Goal: Task Accomplishment & Management: Use online tool/utility

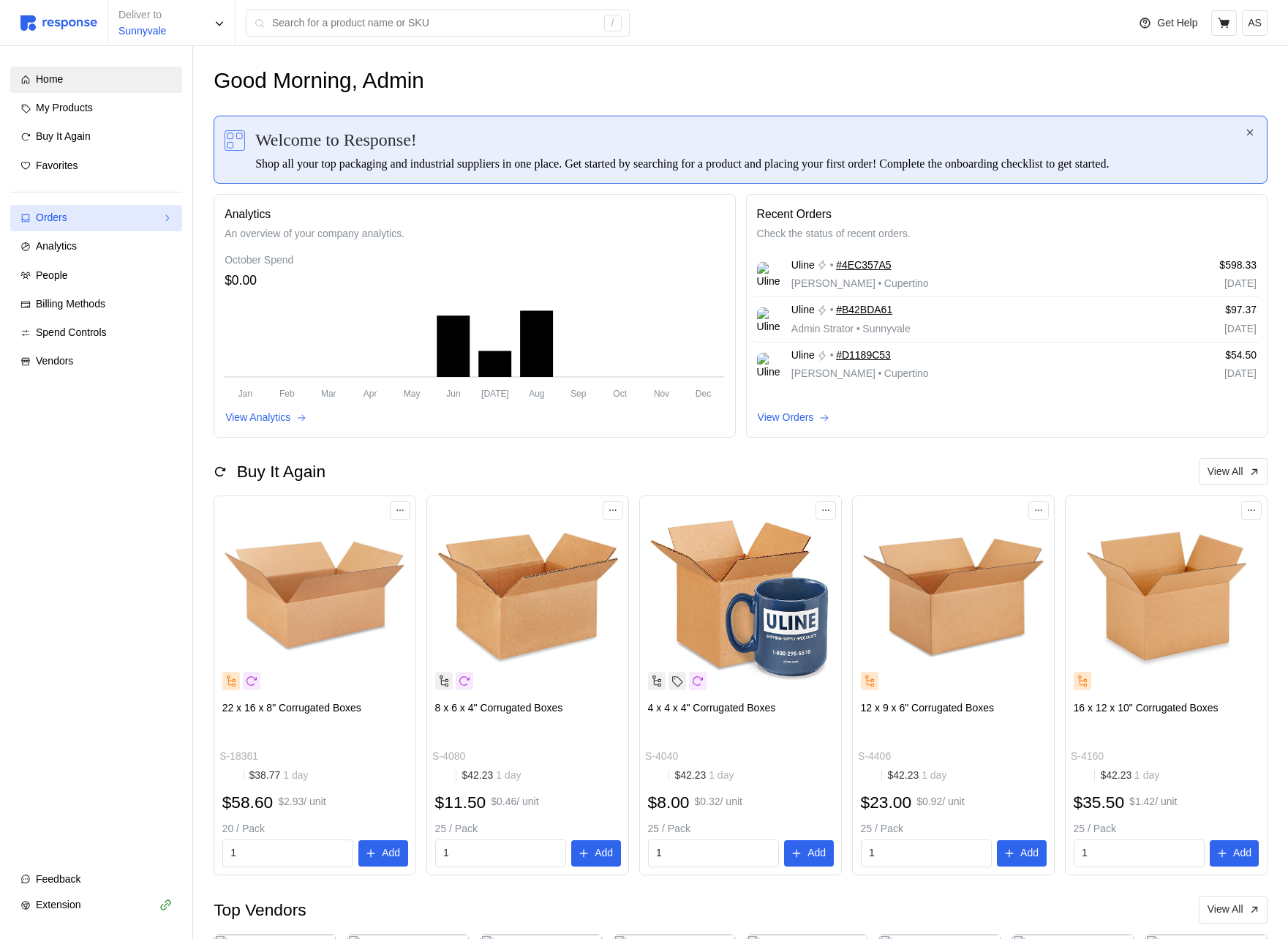
click at [122, 217] on div "Orders" at bounding box center [96, 218] width 120 height 16
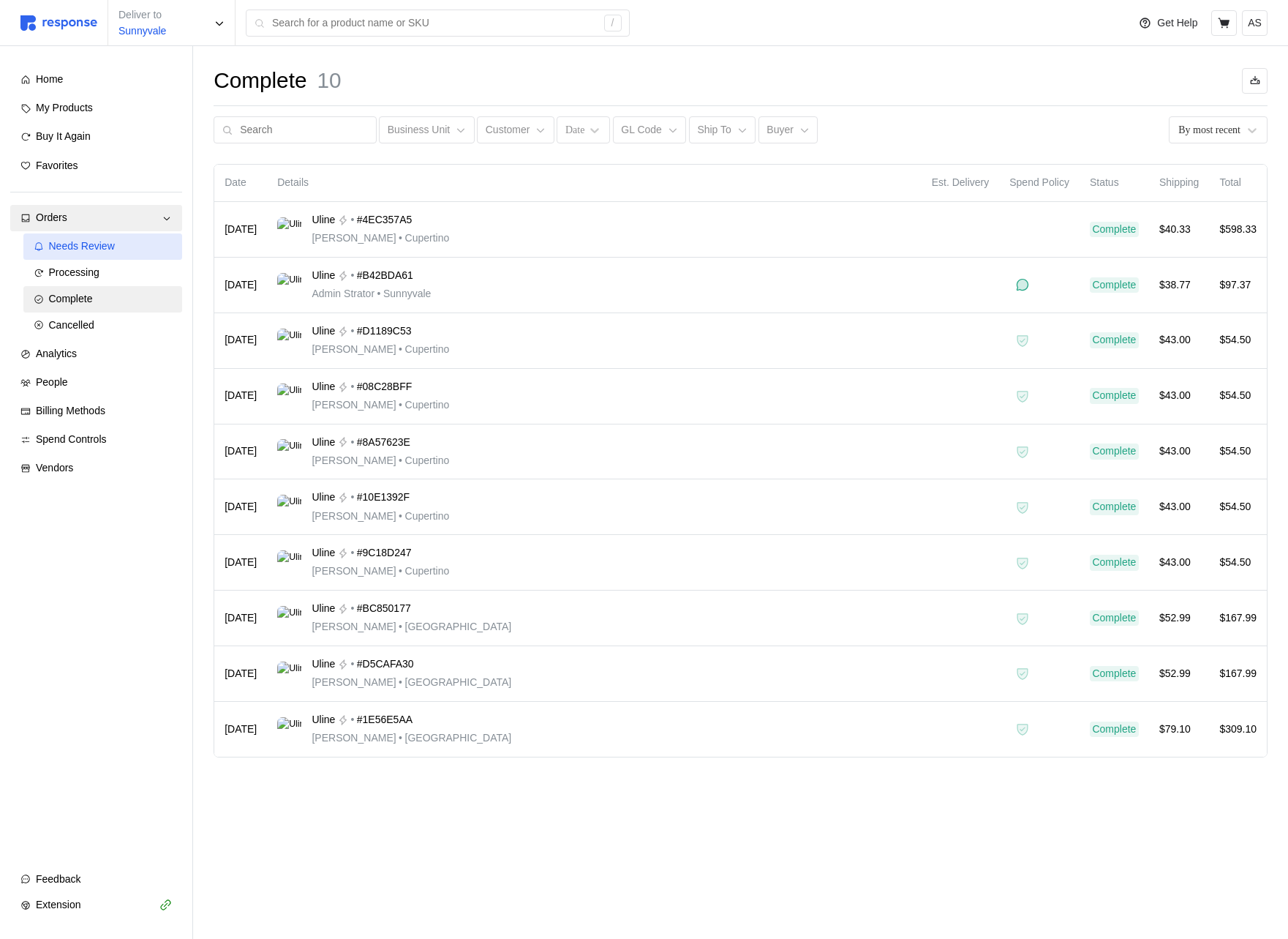
click at [114, 252] on span "Needs Review" at bounding box center [82, 246] width 66 height 12
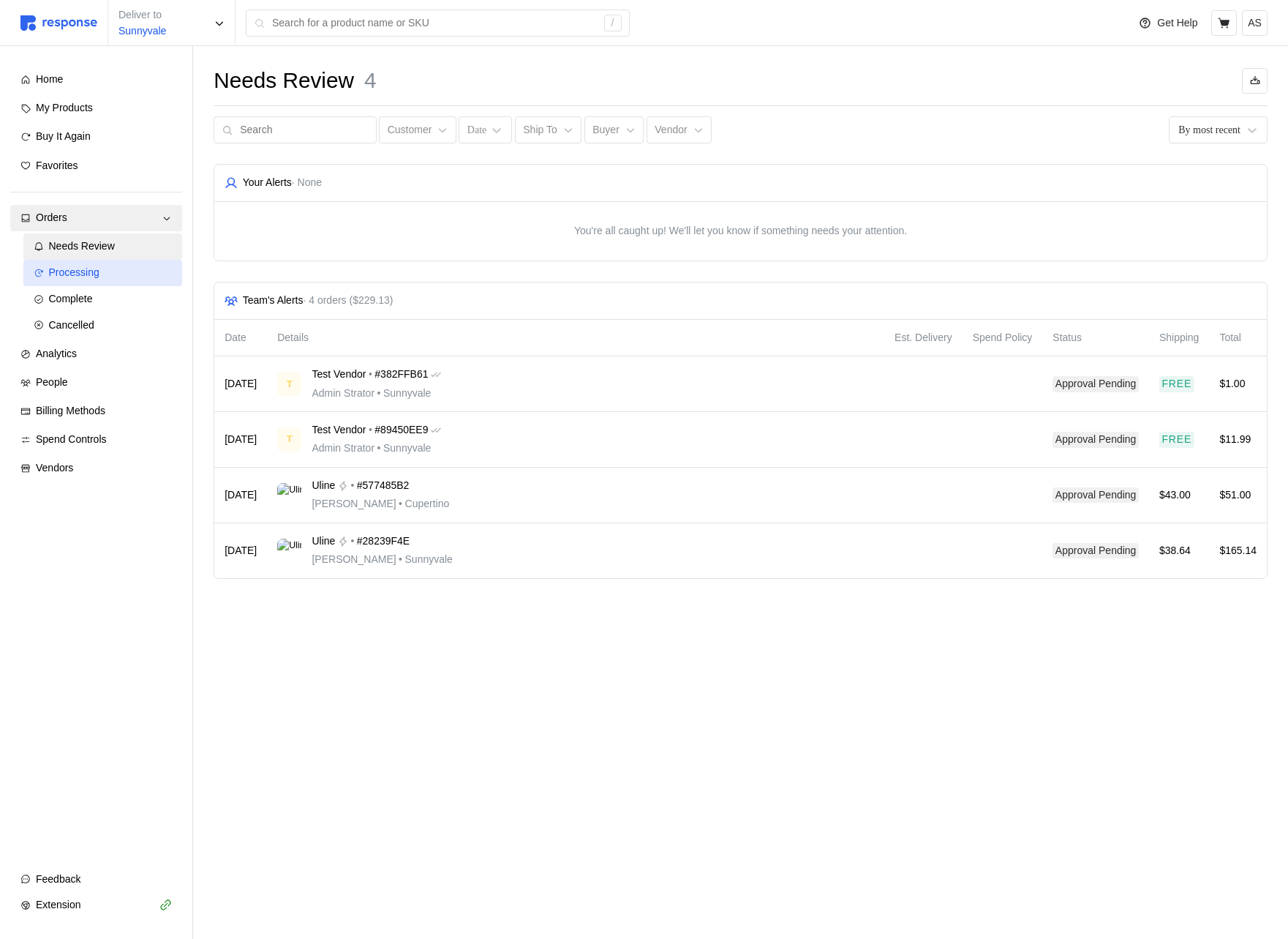
click at [110, 275] on div "Processing" at bounding box center [111, 273] width 124 height 16
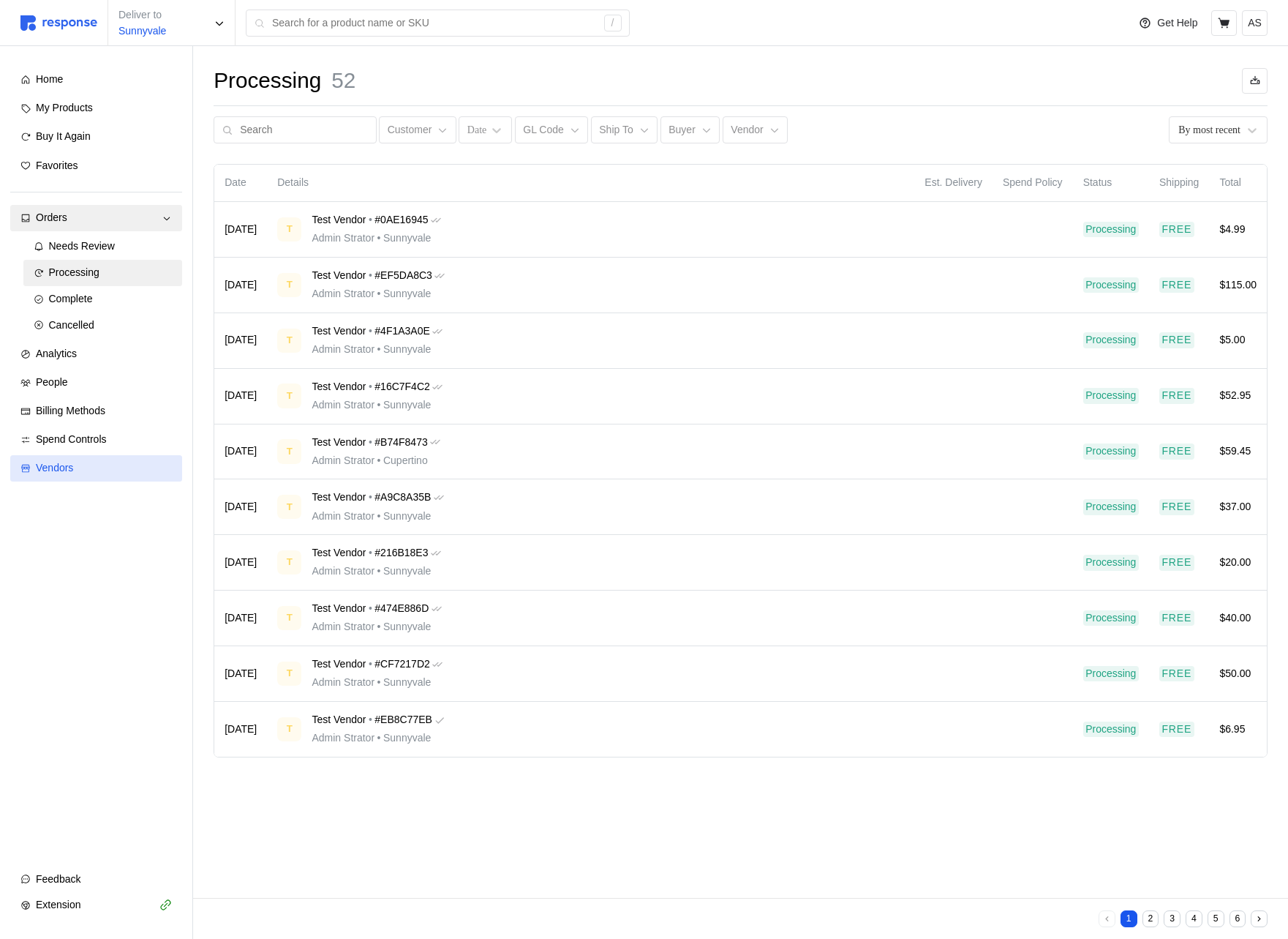
click at [108, 460] on div "Vendors" at bounding box center [103, 468] width 136 height 16
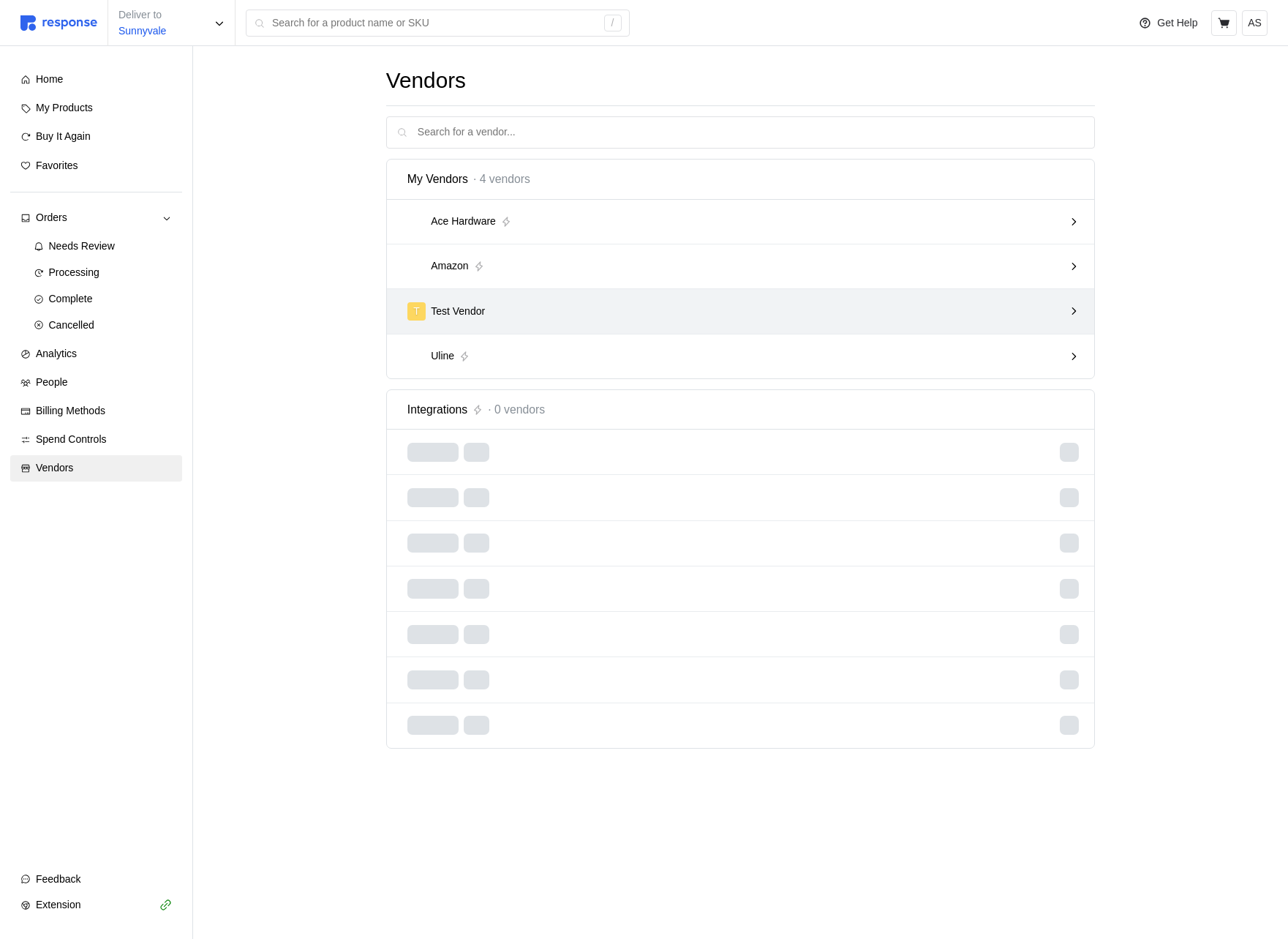
click at [681, 308] on div "T Test Vendor" at bounding box center [736, 312] width 657 height 19
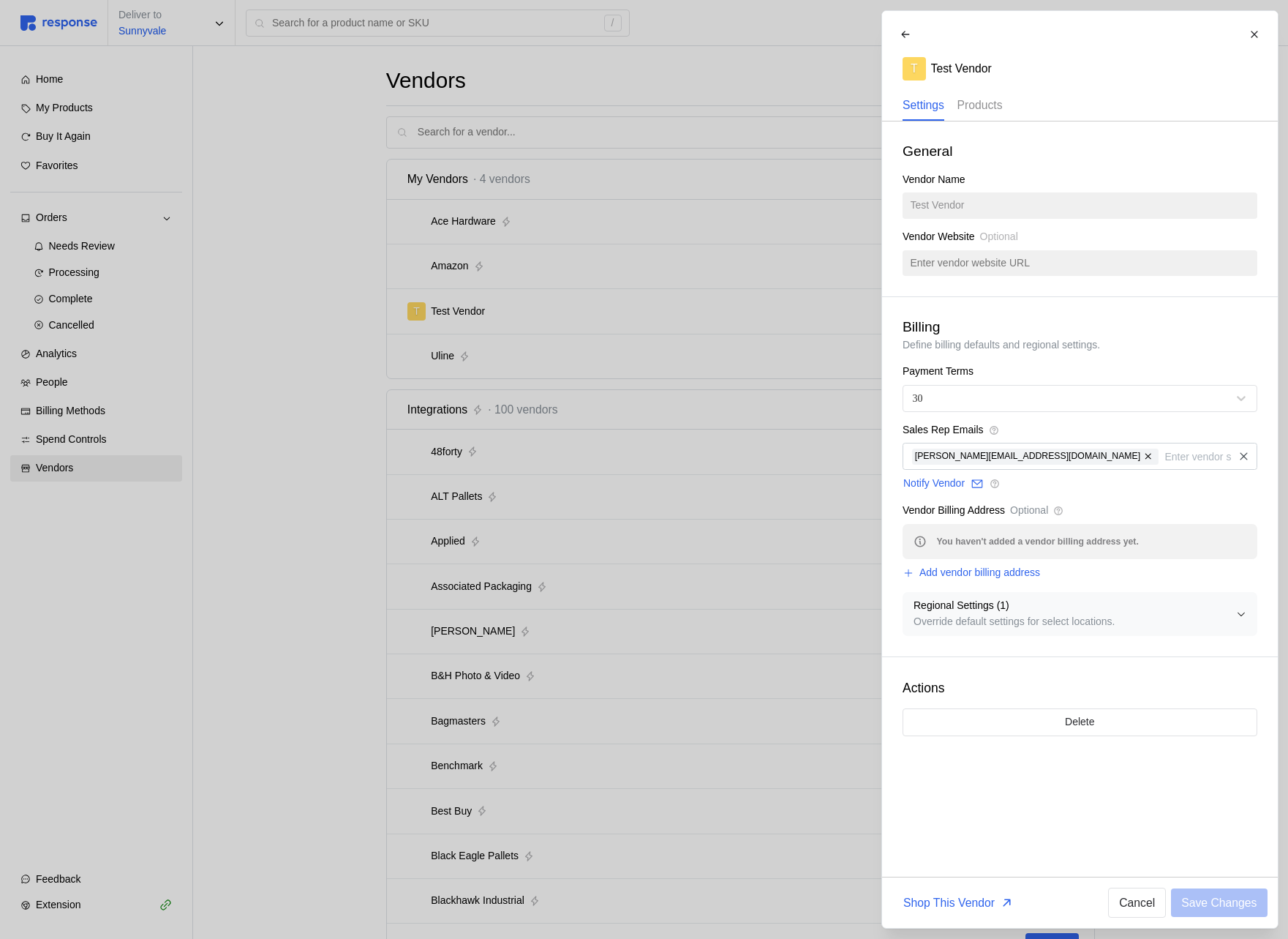
click at [987, 114] on p "Products" at bounding box center [980, 105] width 46 height 19
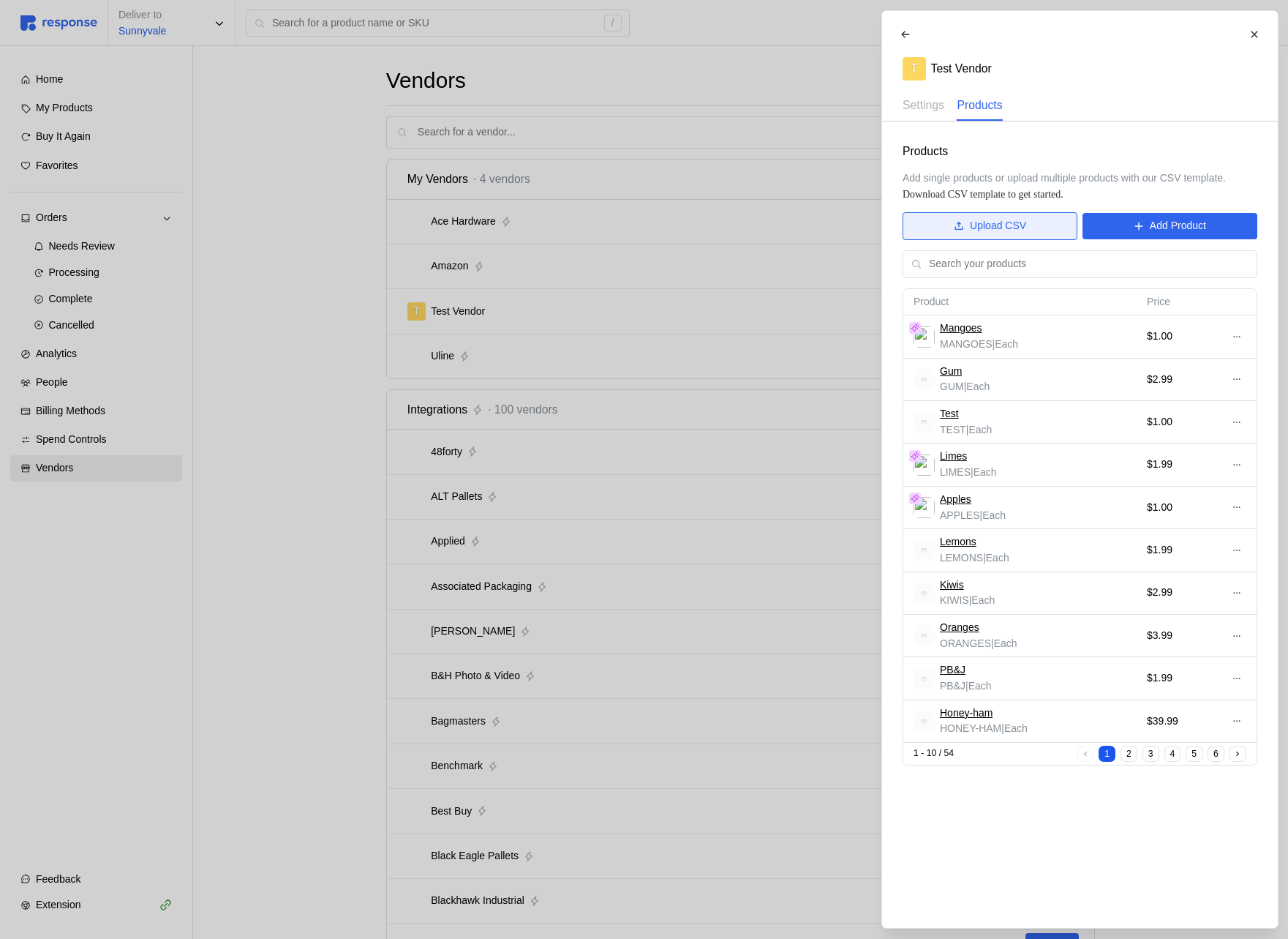
click at [1008, 228] on p "Upload CSV" at bounding box center [998, 225] width 56 height 16
click at [1035, 229] on button "Upload CSV" at bounding box center [990, 225] width 175 height 28
click at [1052, 191] on link "Download CSV template to get started." at bounding box center [983, 194] width 161 height 11
click at [1042, 222] on button "Upload CSV" at bounding box center [990, 225] width 175 height 28
click at [984, 331] on div "Mangoes" at bounding box center [979, 328] width 78 height 16
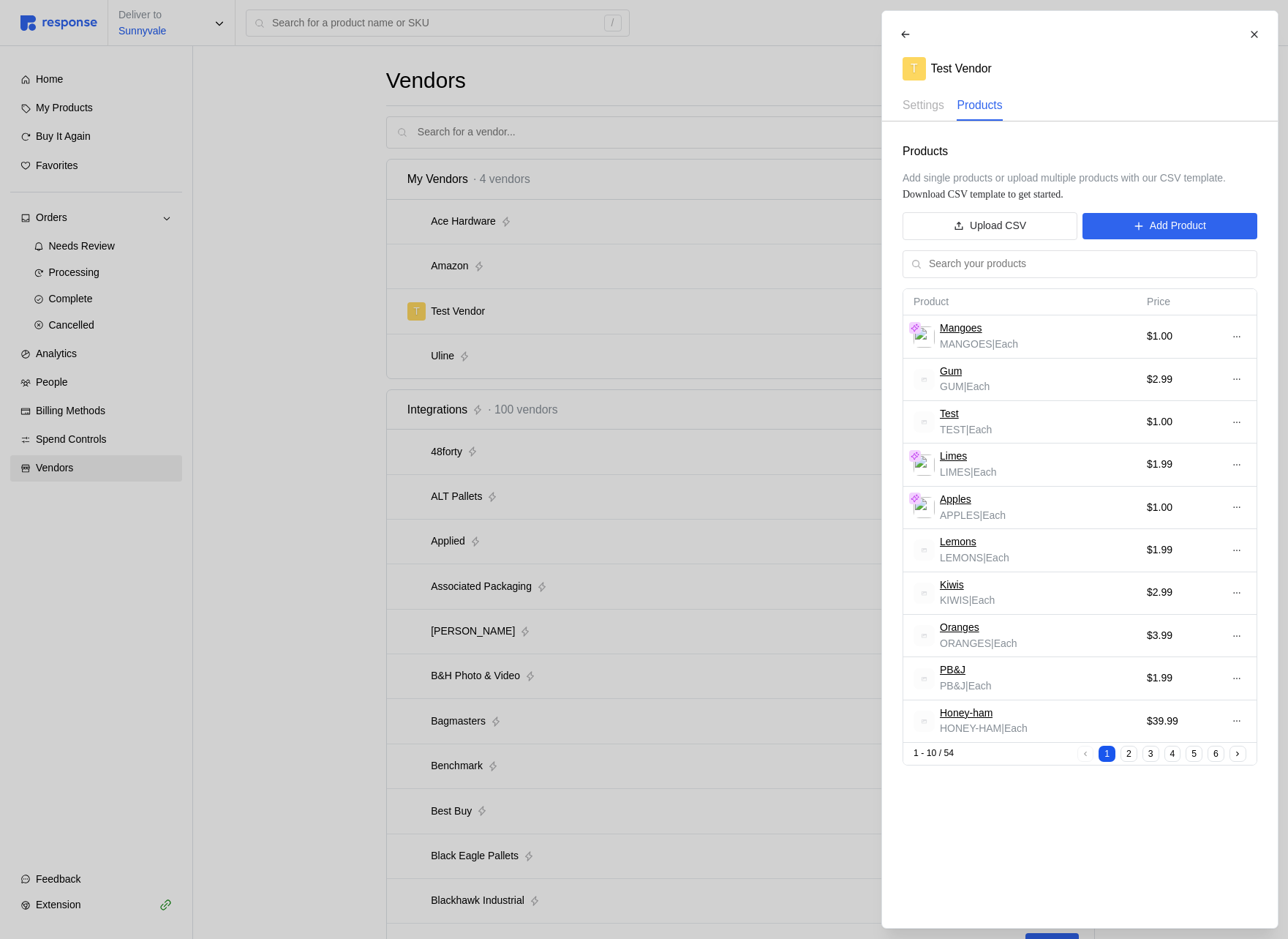
click at [963, 332] on link "Mangoes" at bounding box center [961, 328] width 42 height 16
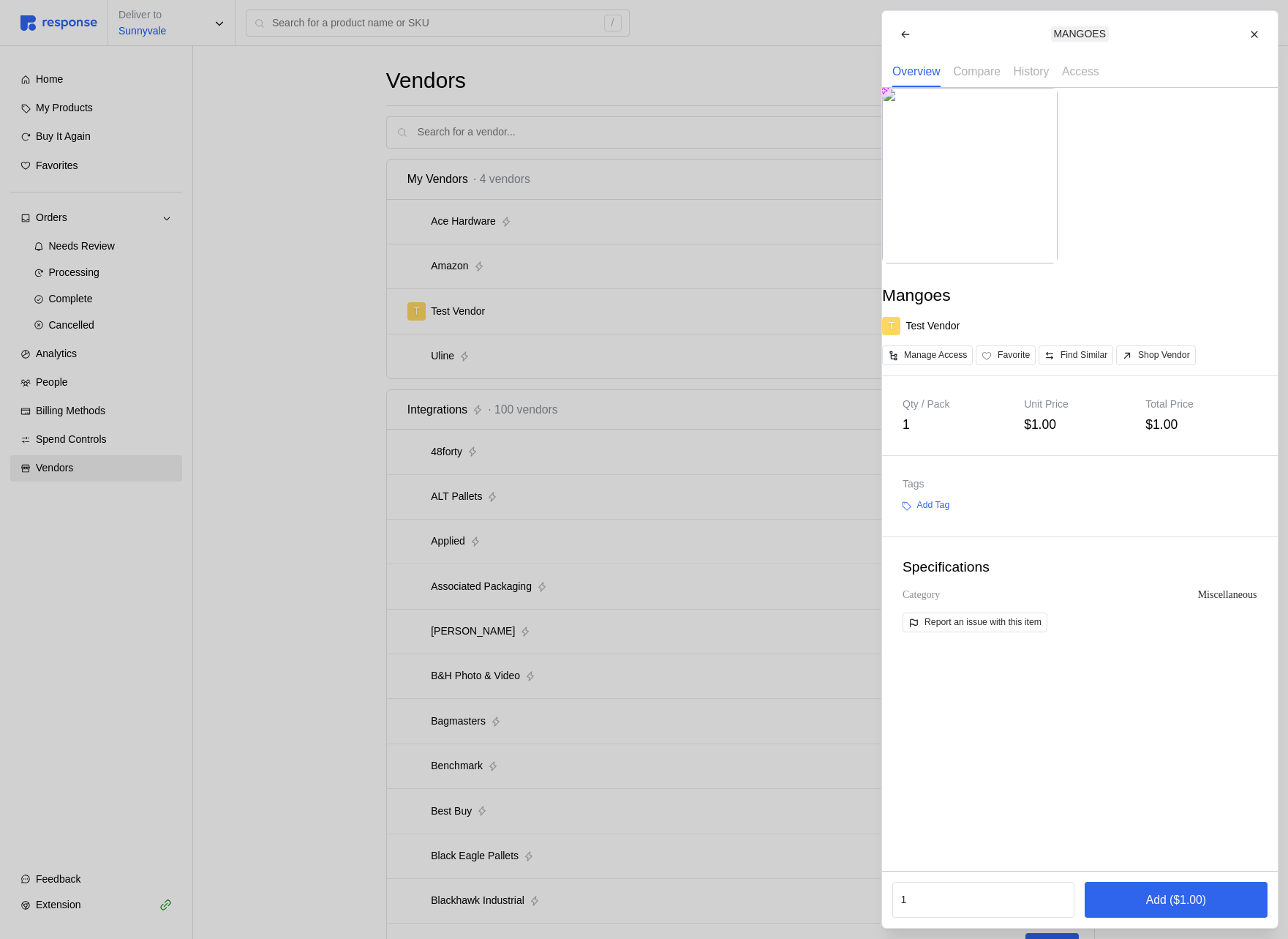
click at [767, 377] on div at bounding box center [644, 470] width 1288 height 939
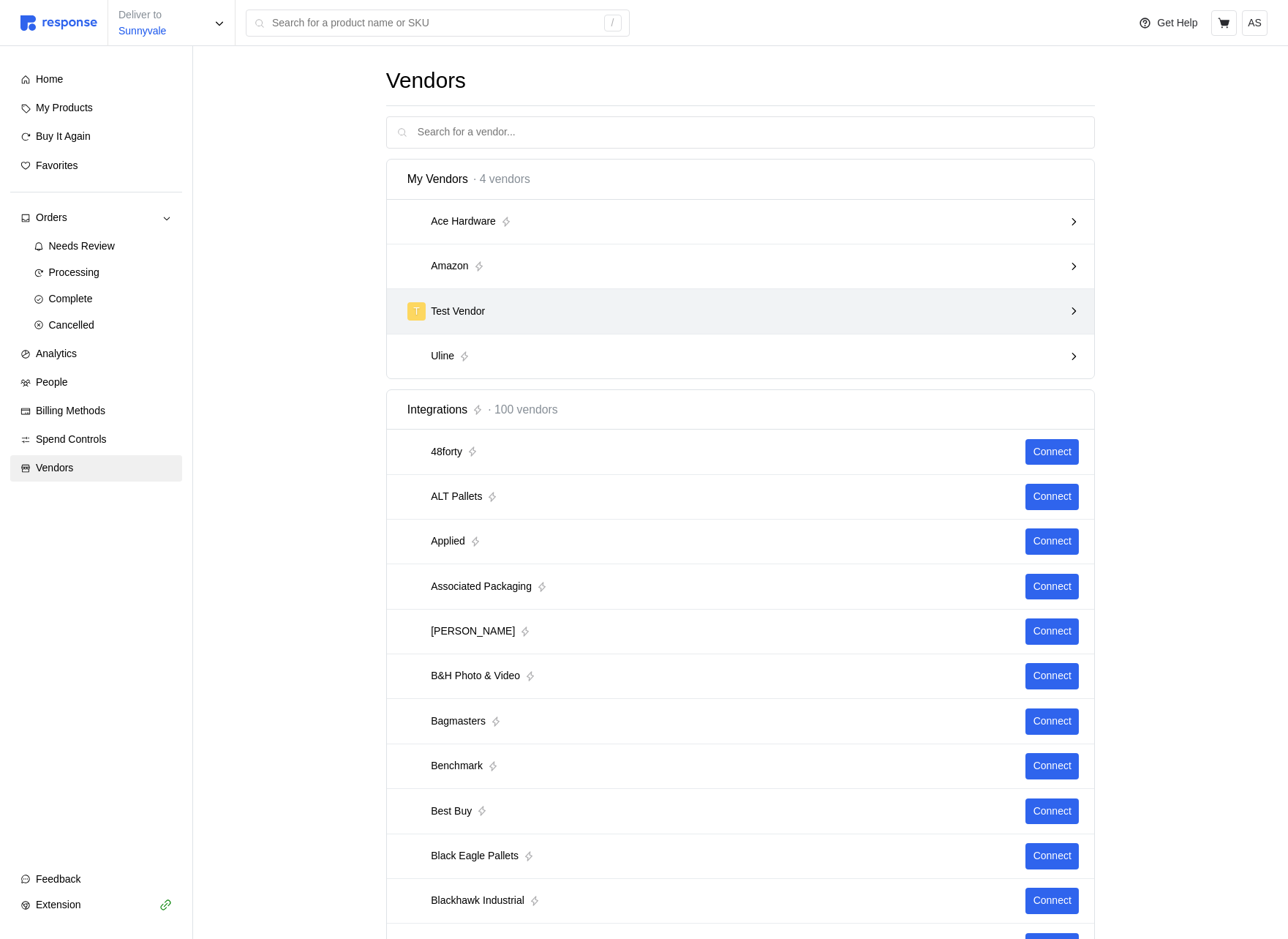
click at [719, 302] on div "T Test Vendor" at bounding box center [736, 312] width 667 height 29
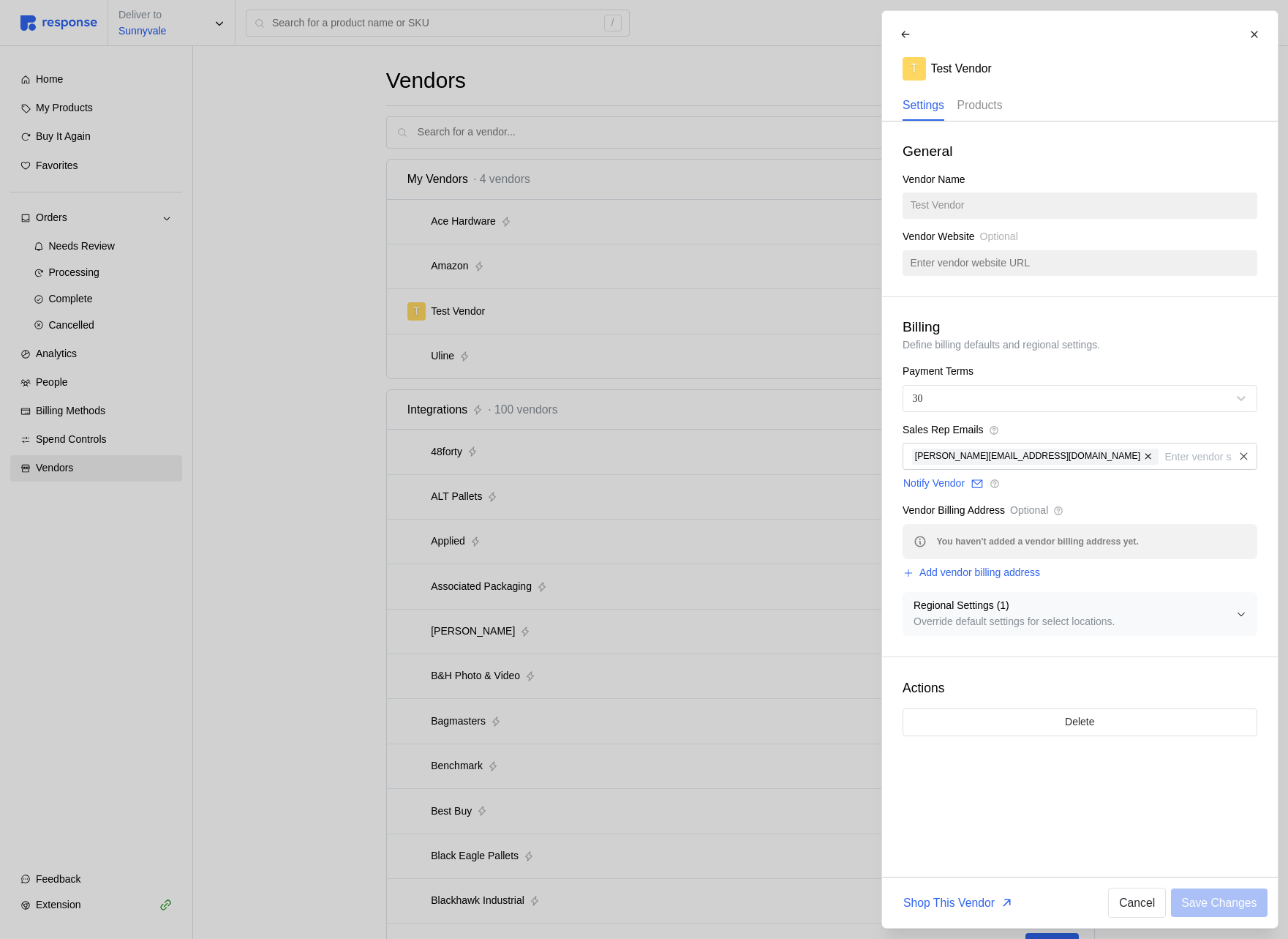
click at [1001, 96] on p "Products" at bounding box center [980, 105] width 46 height 19
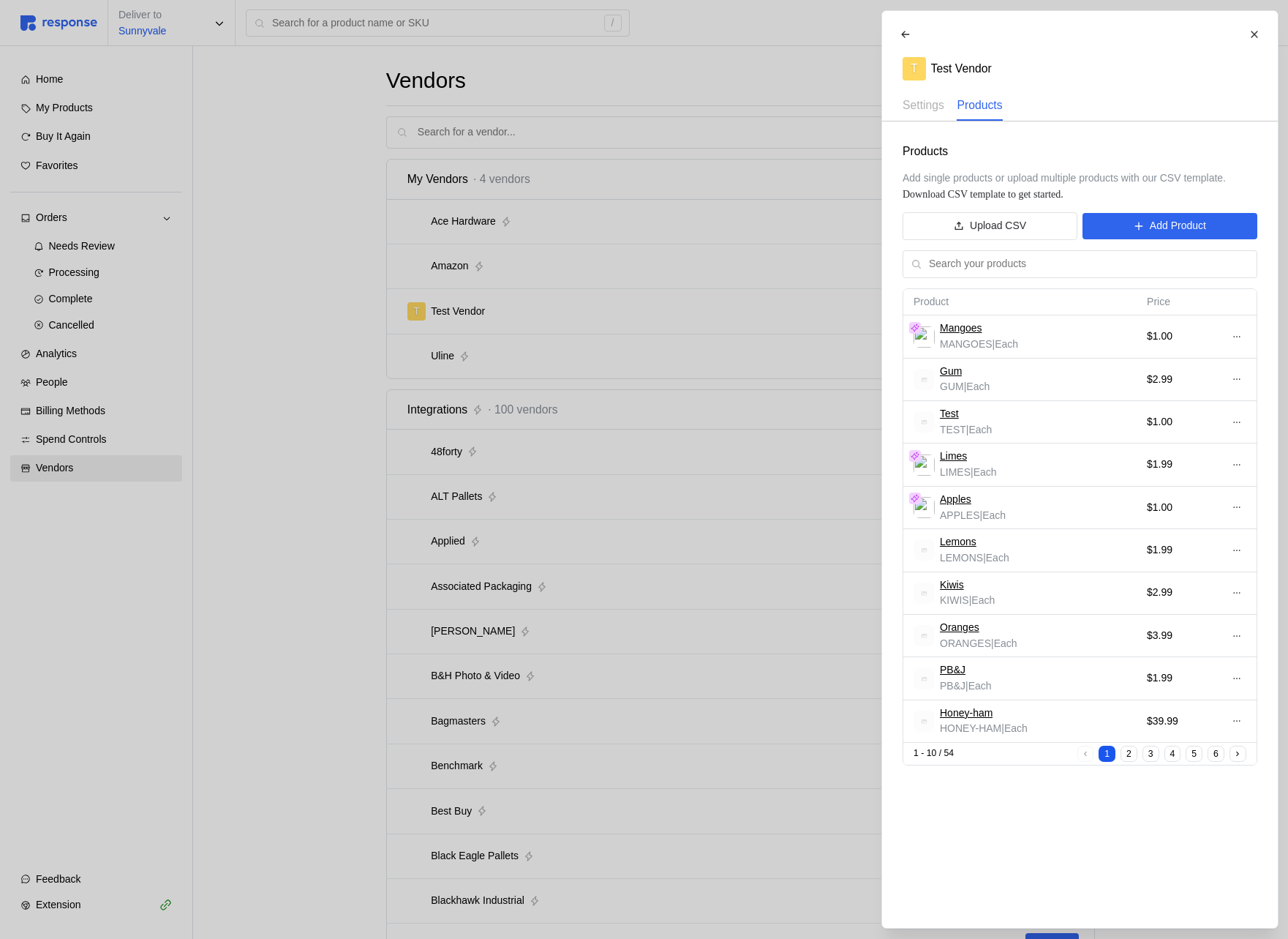
click at [980, 330] on link "Mangoes" at bounding box center [961, 328] width 42 height 16
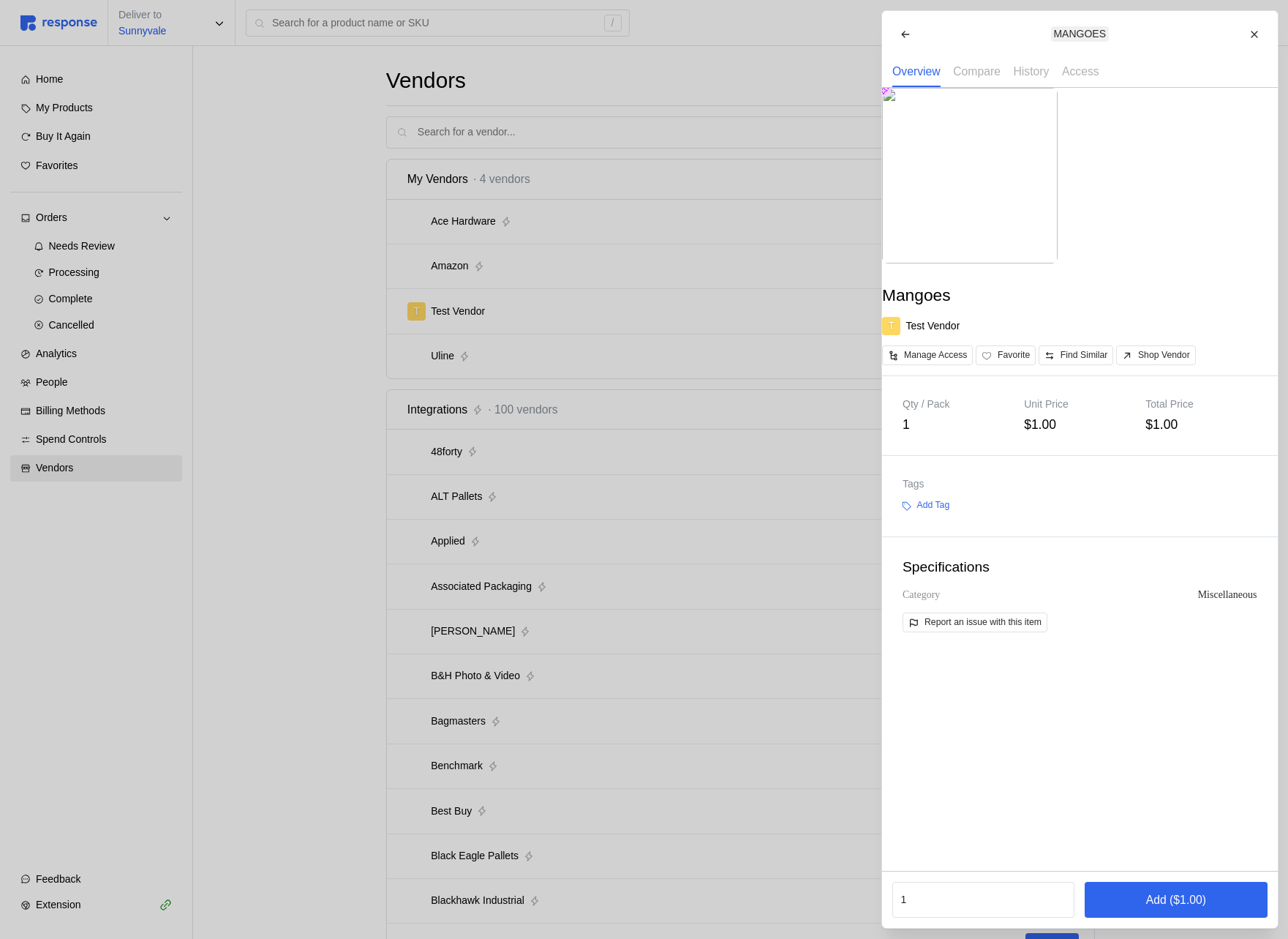
click at [511, 485] on div at bounding box center [644, 470] width 1288 height 939
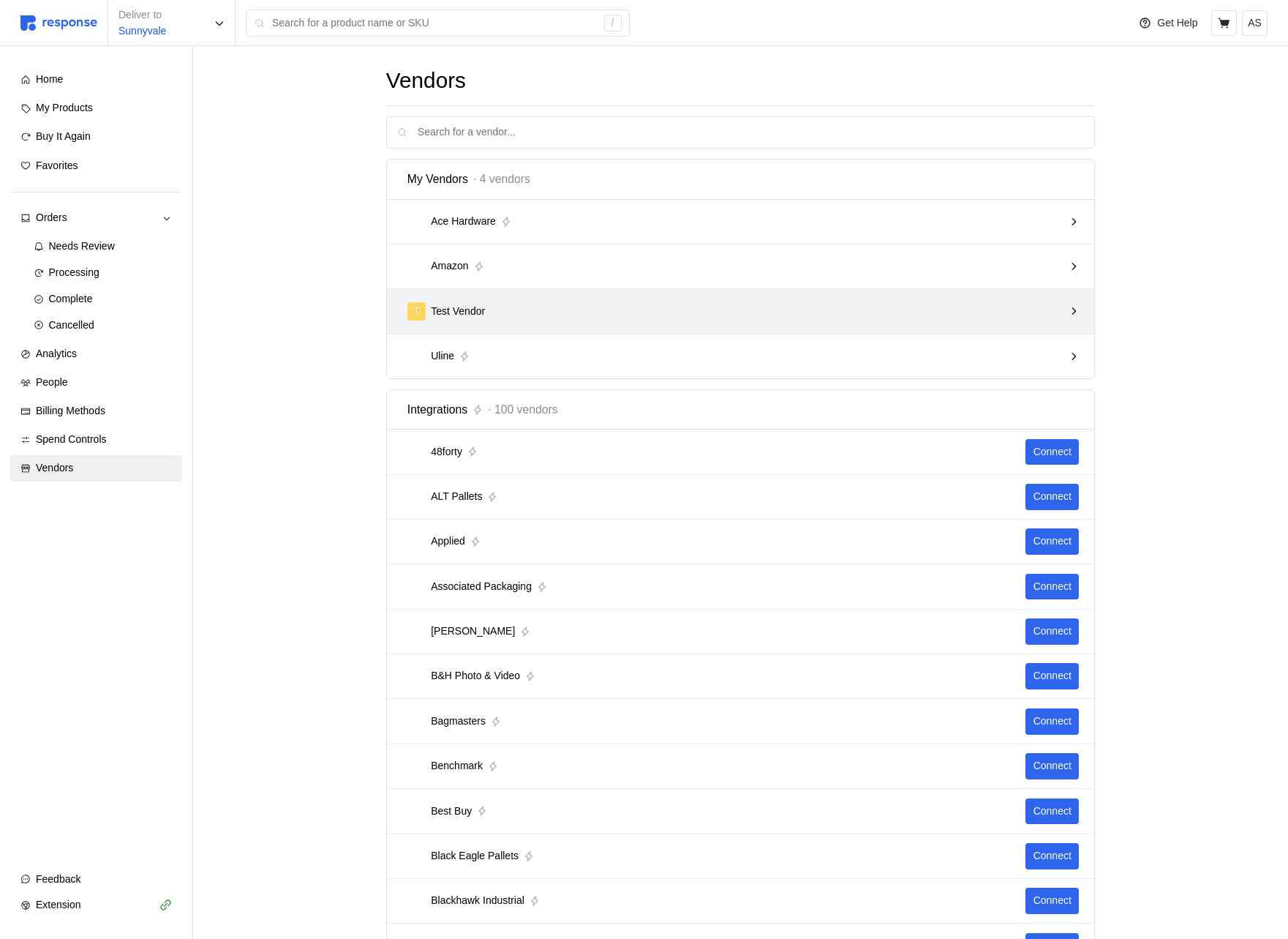
click at [1014, 319] on div "T Test Vendor" at bounding box center [736, 312] width 657 height 19
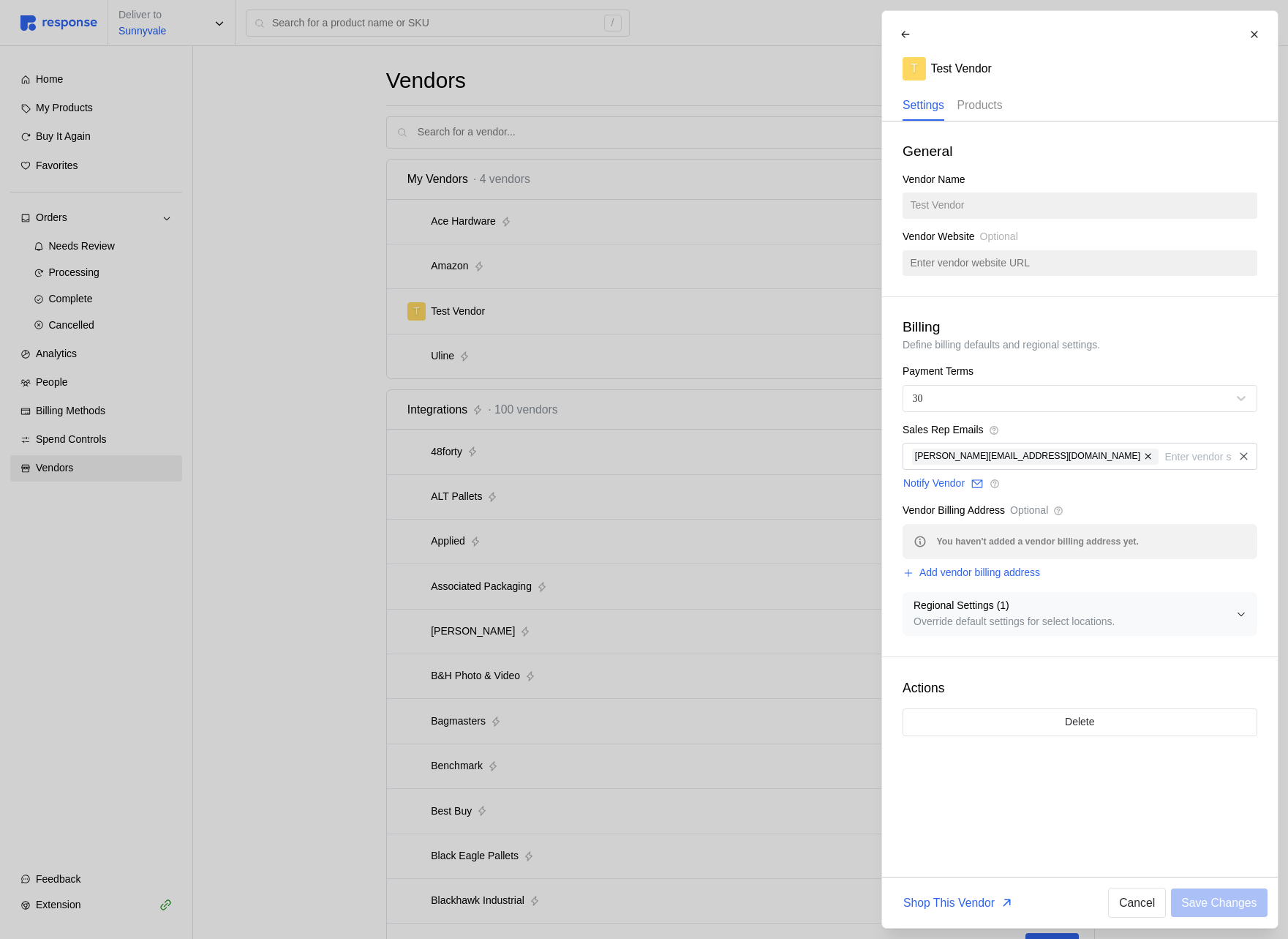
click at [987, 112] on p "Products" at bounding box center [980, 105] width 46 height 19
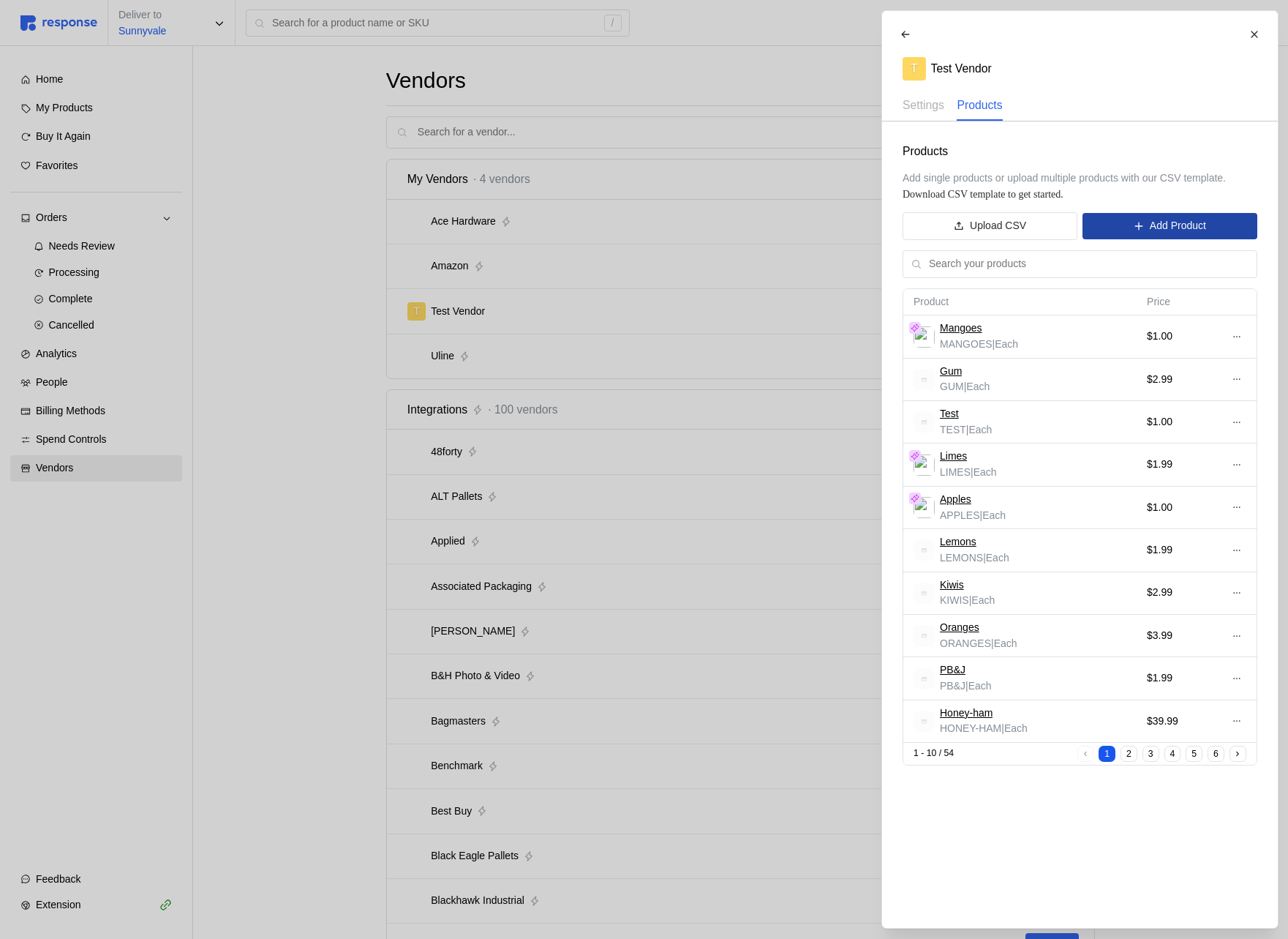
click at [1180, 220] on p "Add Product" at bounding box center [1177, 225] width 56 height 16
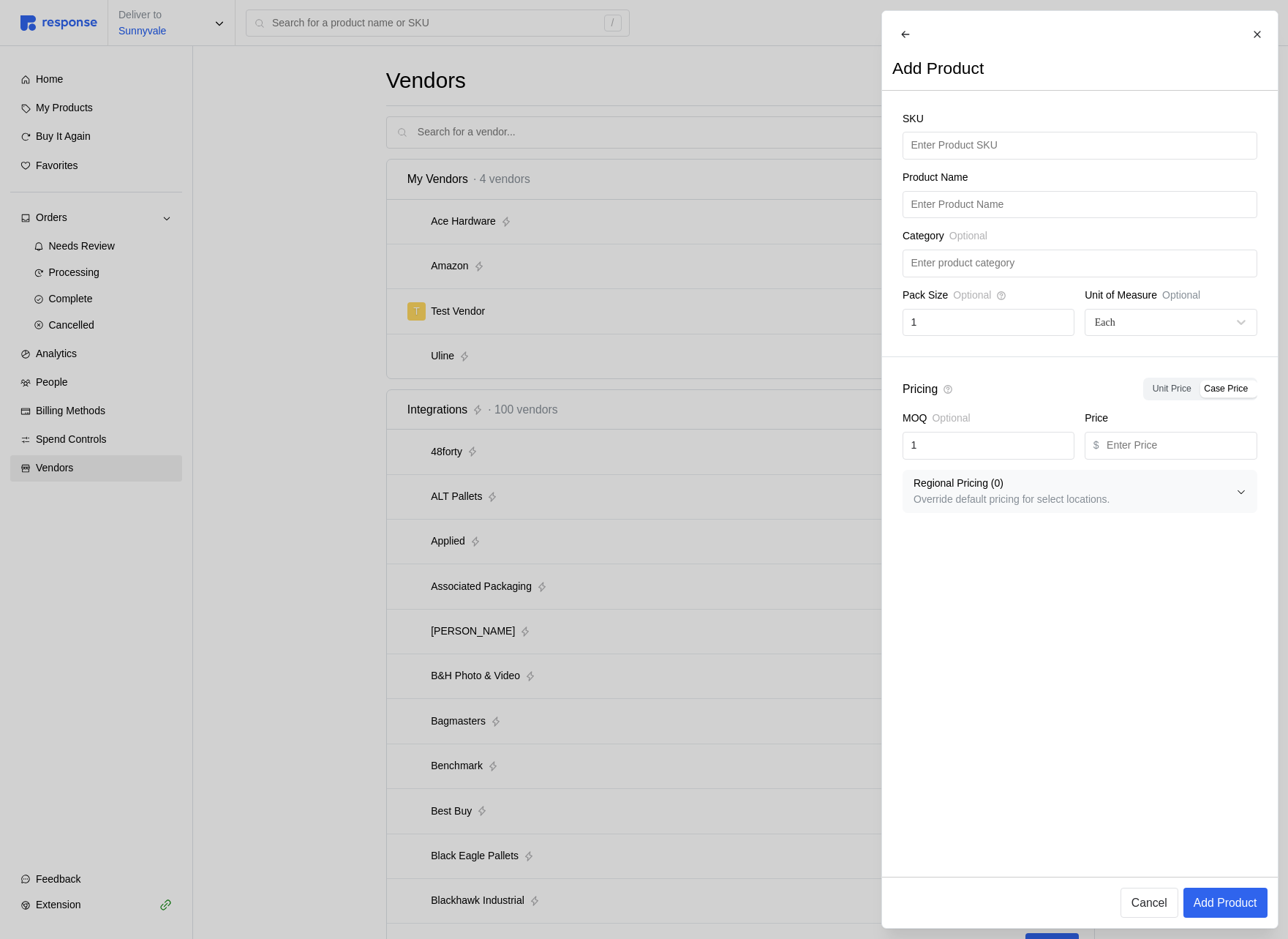
click at [763, 271] on div at bounding box center [644, 470] width 1288 height 939
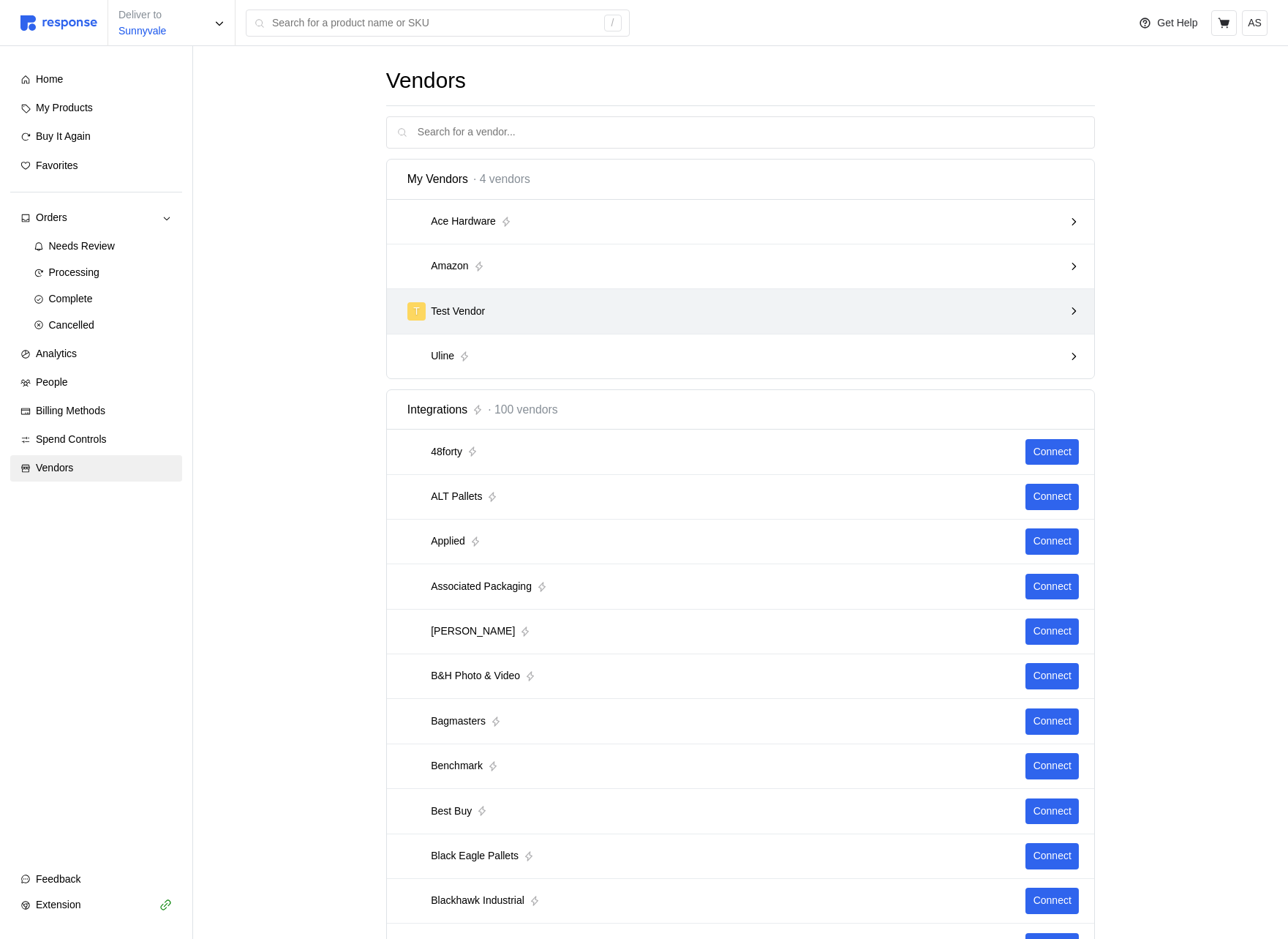
click at [736, 305] on div "T Test Vendor" at bounding box center [736, 312] width 657 height 19
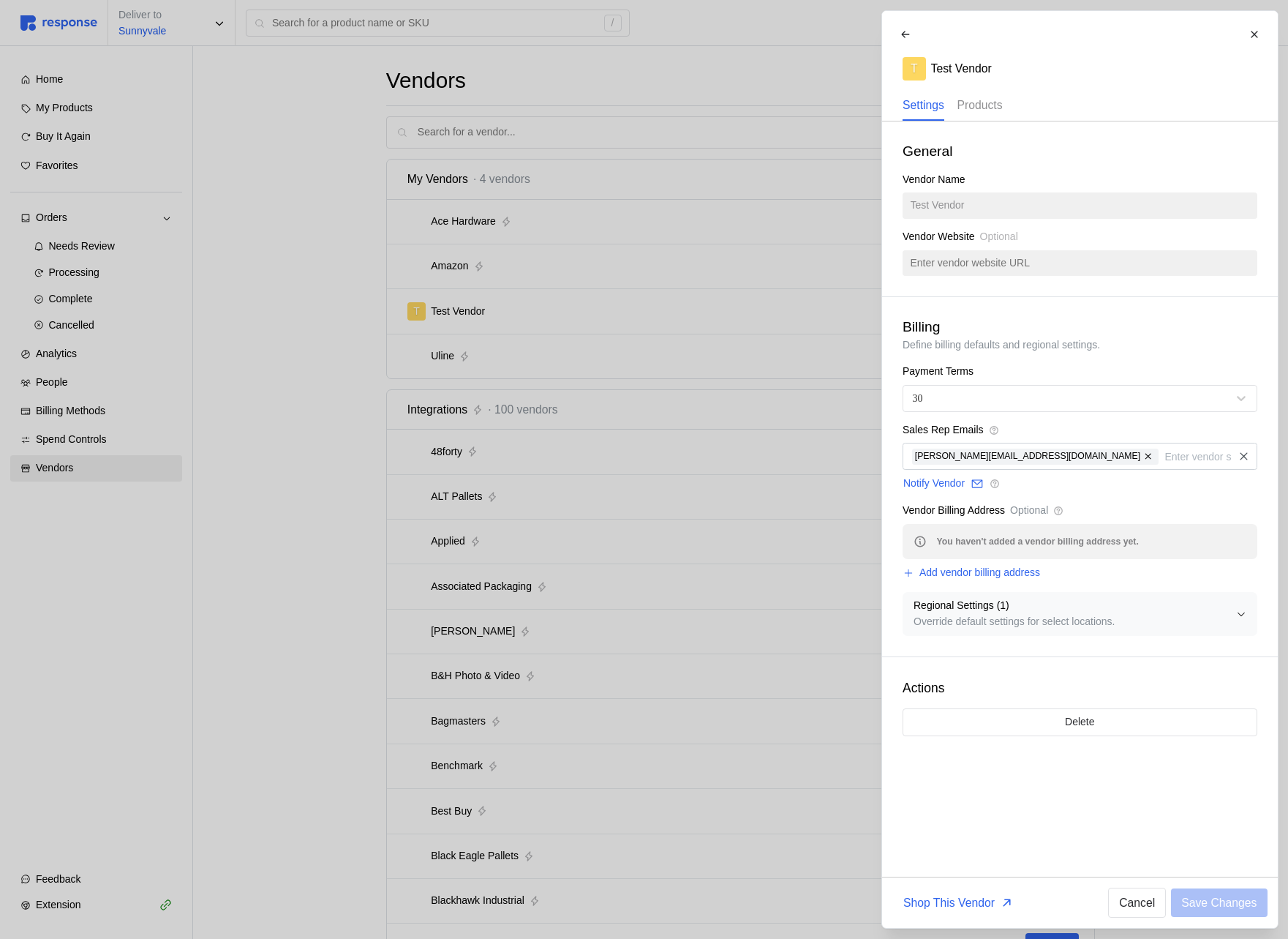
click at [971, 104] on p "Products" at bounding box center [980, 105] width 46 height 19
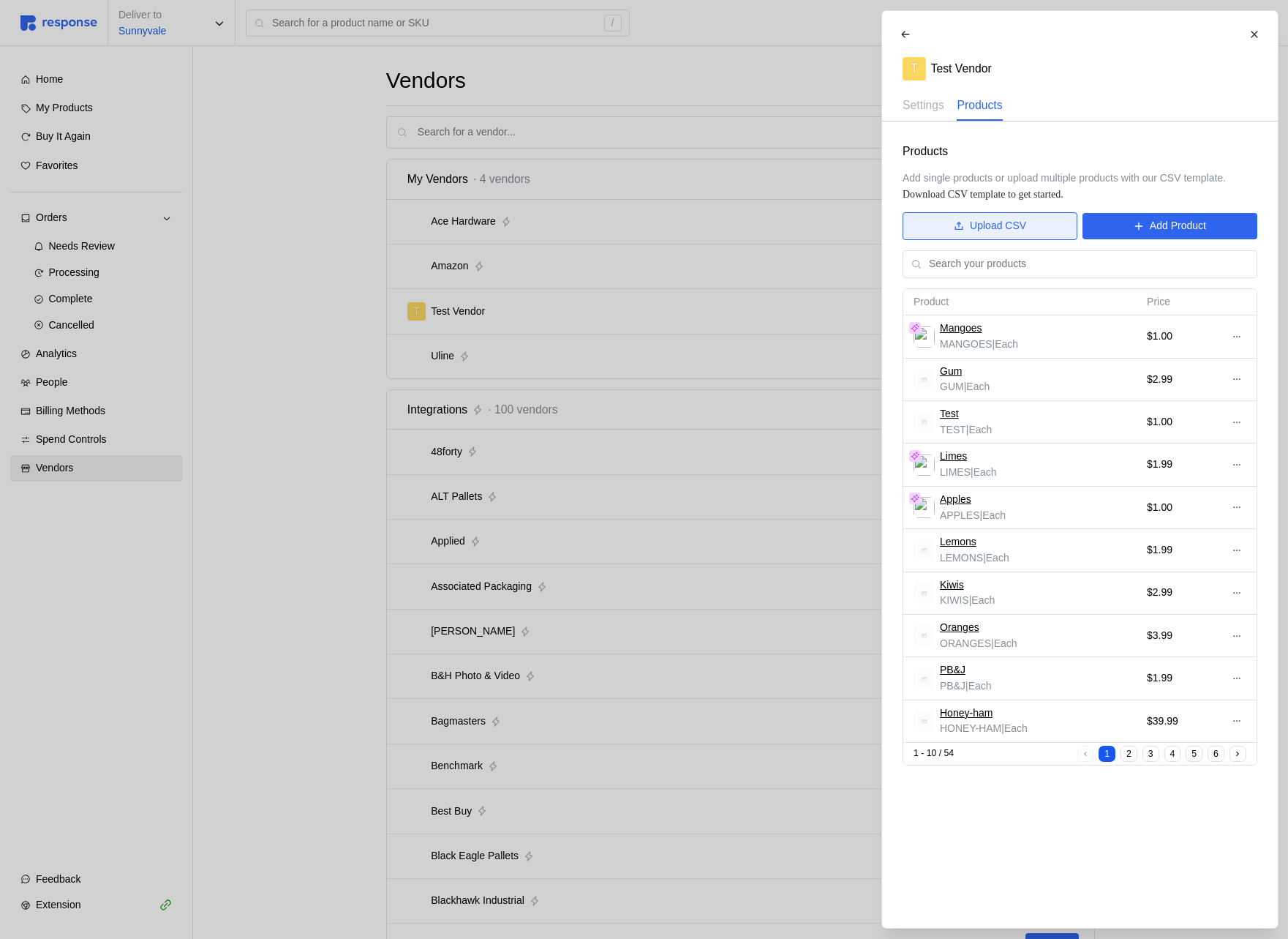
click at [971, 225] on p "Upload CSV" at bounding box center [998, 225] width 56 height 16
drag, startPoint x: 908, startPoint y: 177, endPoint x: 1063, endPoint y: 176, distance: 155.0
click at [1063, 176] on span "Add single products or upload multiple products with our CSV template." at bounding box center [1064, 178] width 324 height 12
copy span "dd single products or upload mu"
click at [1063, 226] on button "Upload CSV" at bounding box center [990, 225] width 175 height 28
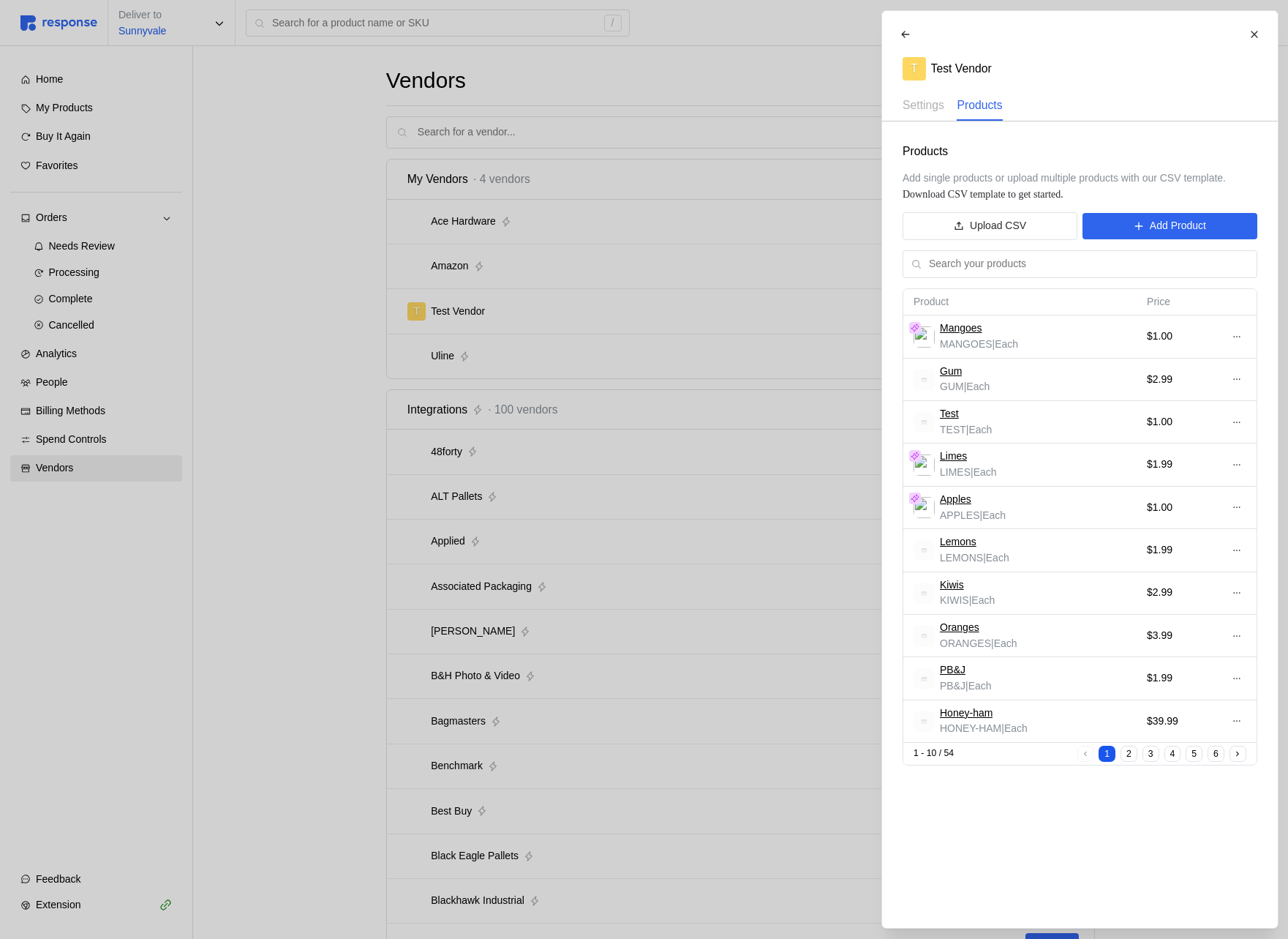
click at [570, 397] on div at bounding box center [644, 470] width 1288 height 939
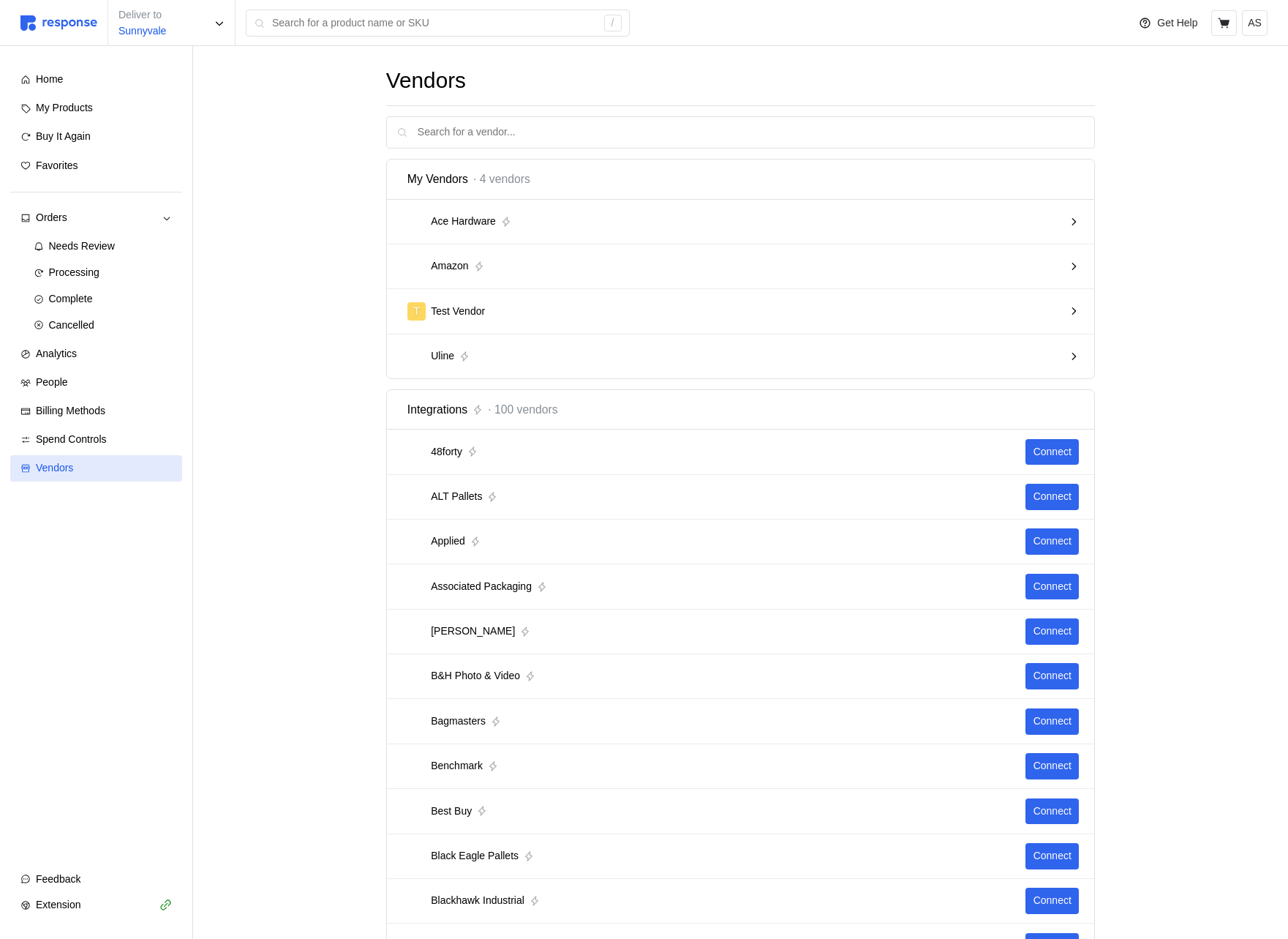
click at [107, 480] on link "Vendors" at bounding box center [96, 468] width 172 height 26
click at [107, 436] on span "Spend Controls" at bounding box center [71, 439] width 71 height 12
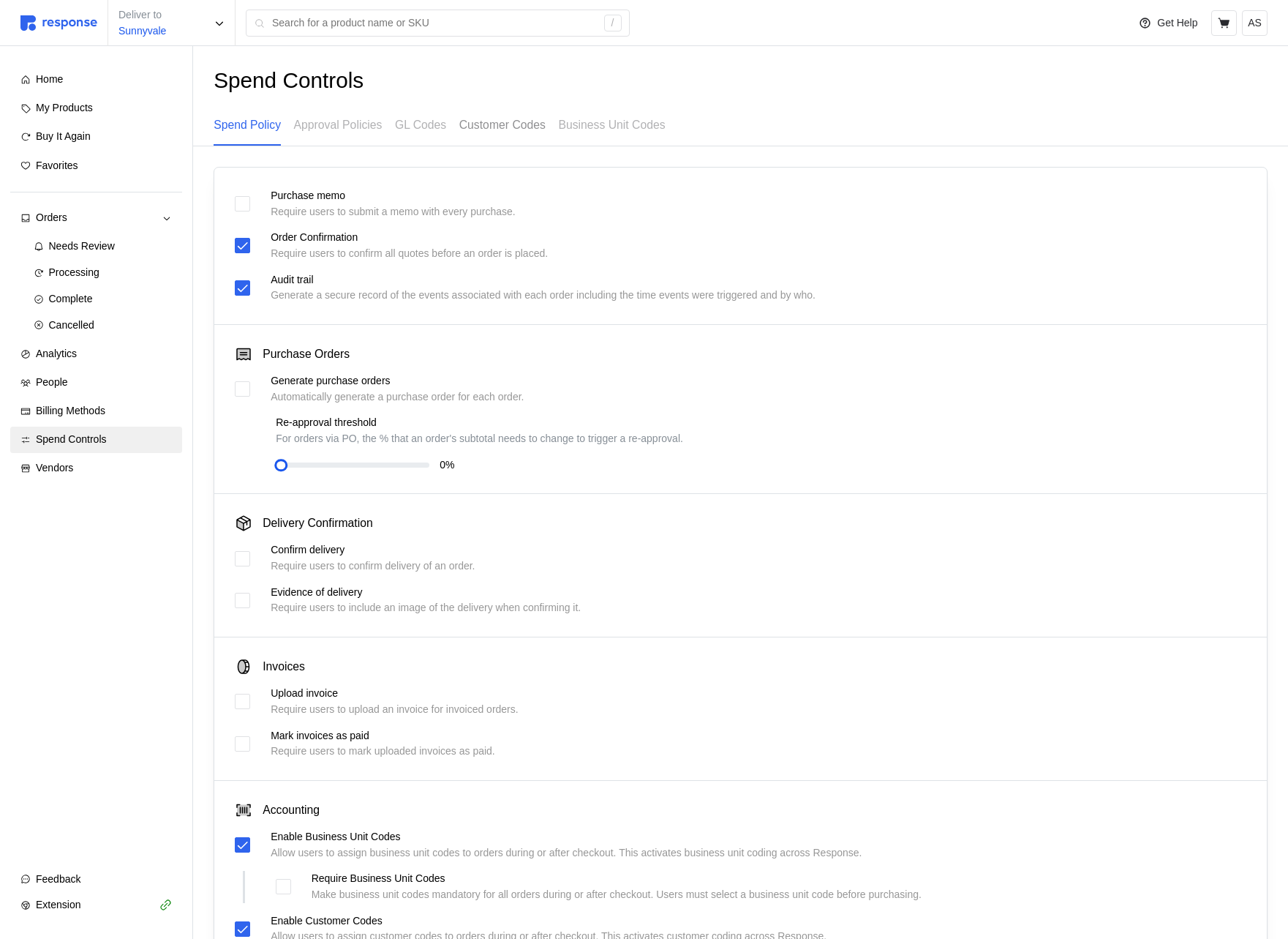
click at [514, 131] on p "Customer Codes" at bounding box center [502, 125] width 86 height 19
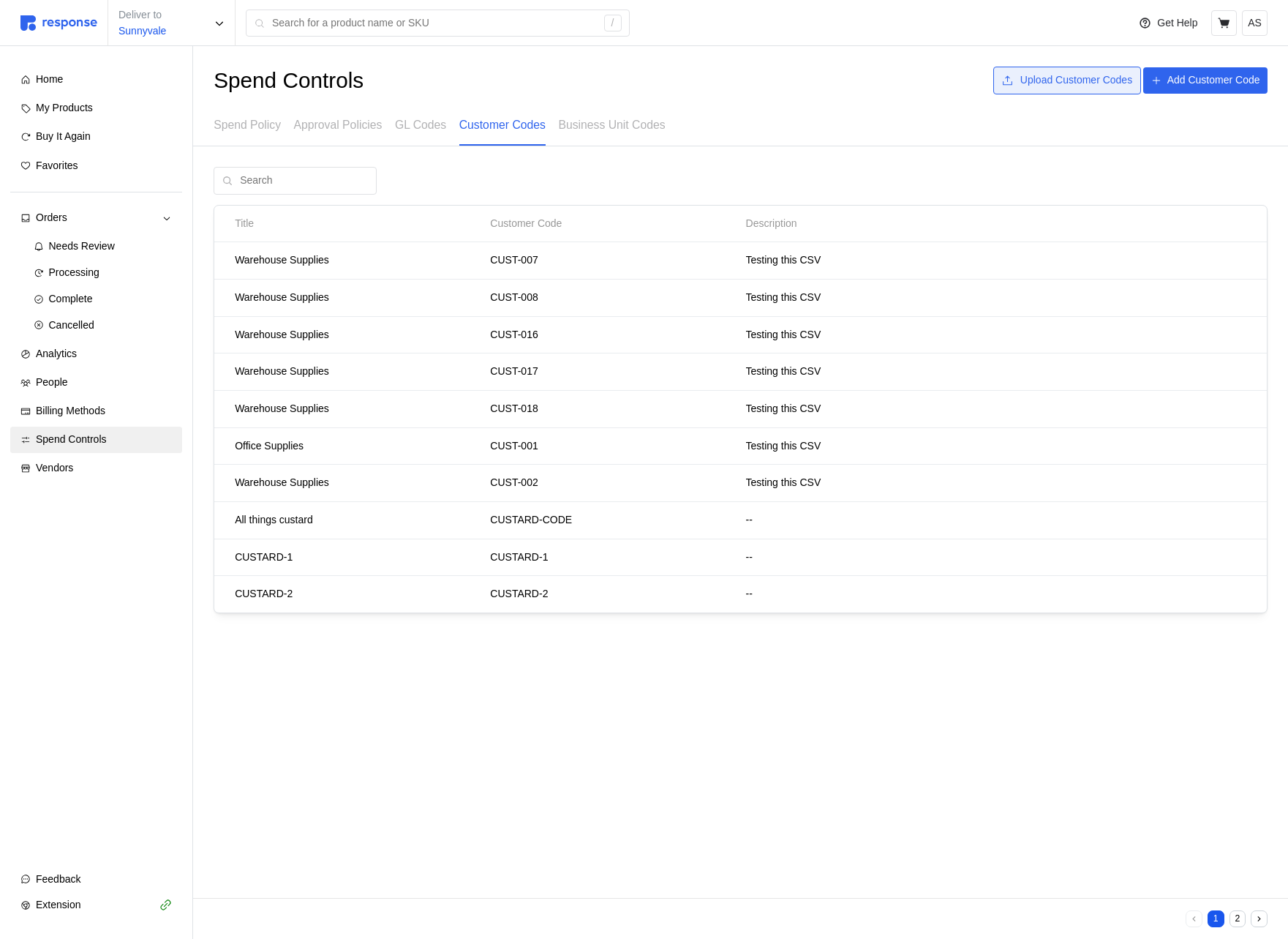
click at [1085, 75] on p "Upload Customer Codes" at bounding box center [1076, 80] width 112 height 16
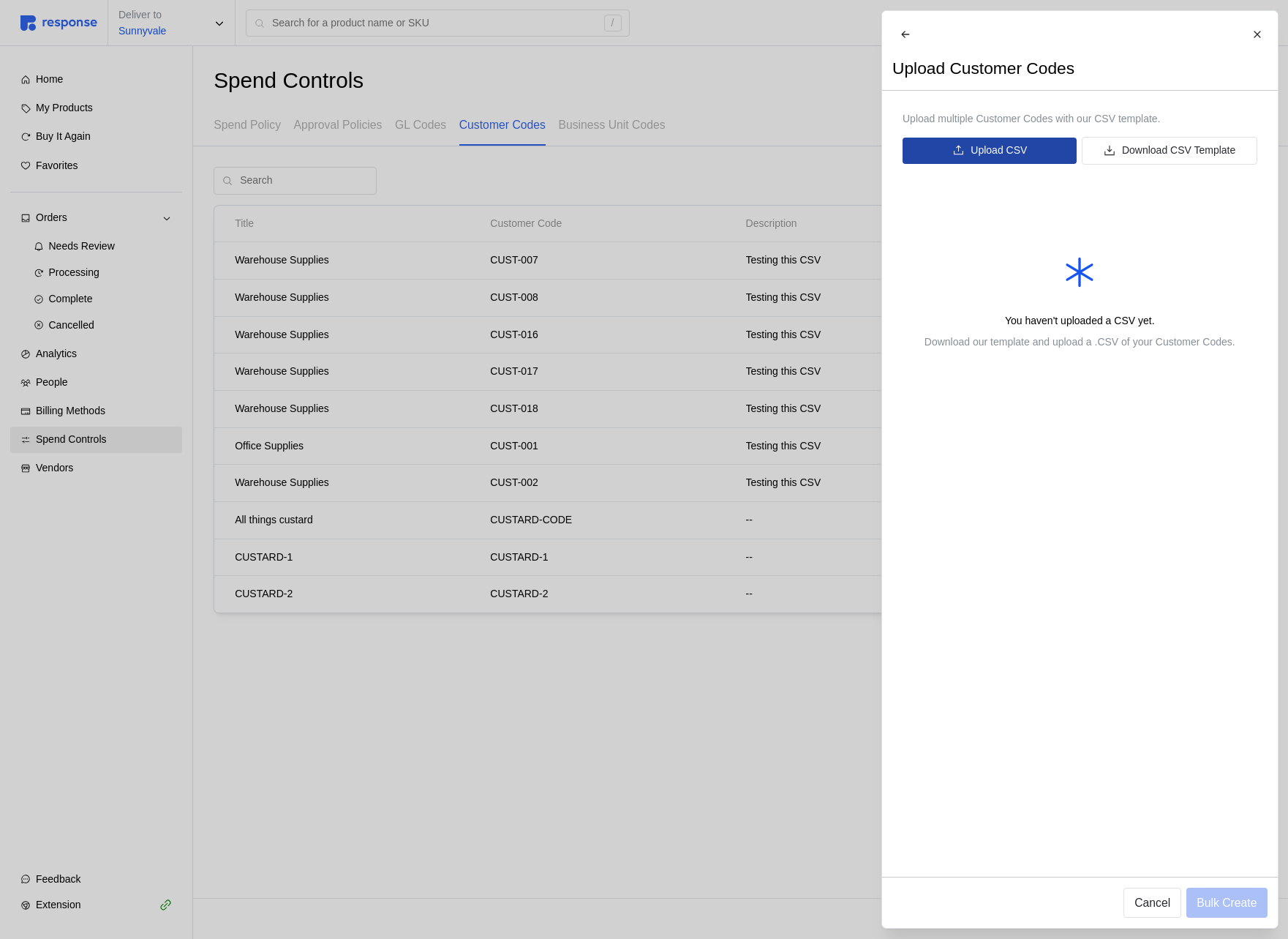
click at [1019, 156] on p "Upload CSV" at bounding box center [999, 150] width 56 height 16
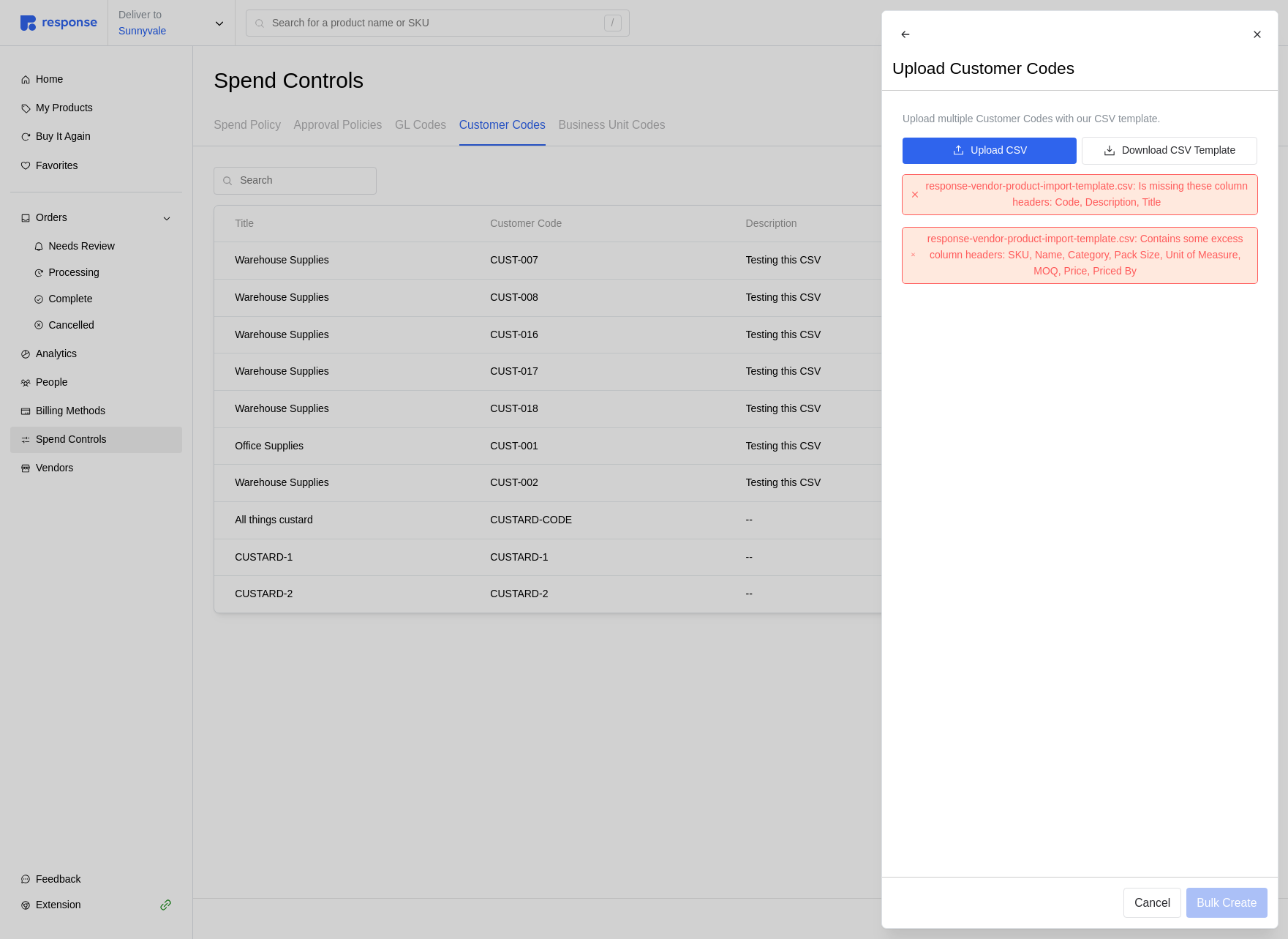
click at [607, 376] on div at bounding box center [644, 470] width 1288 height 939
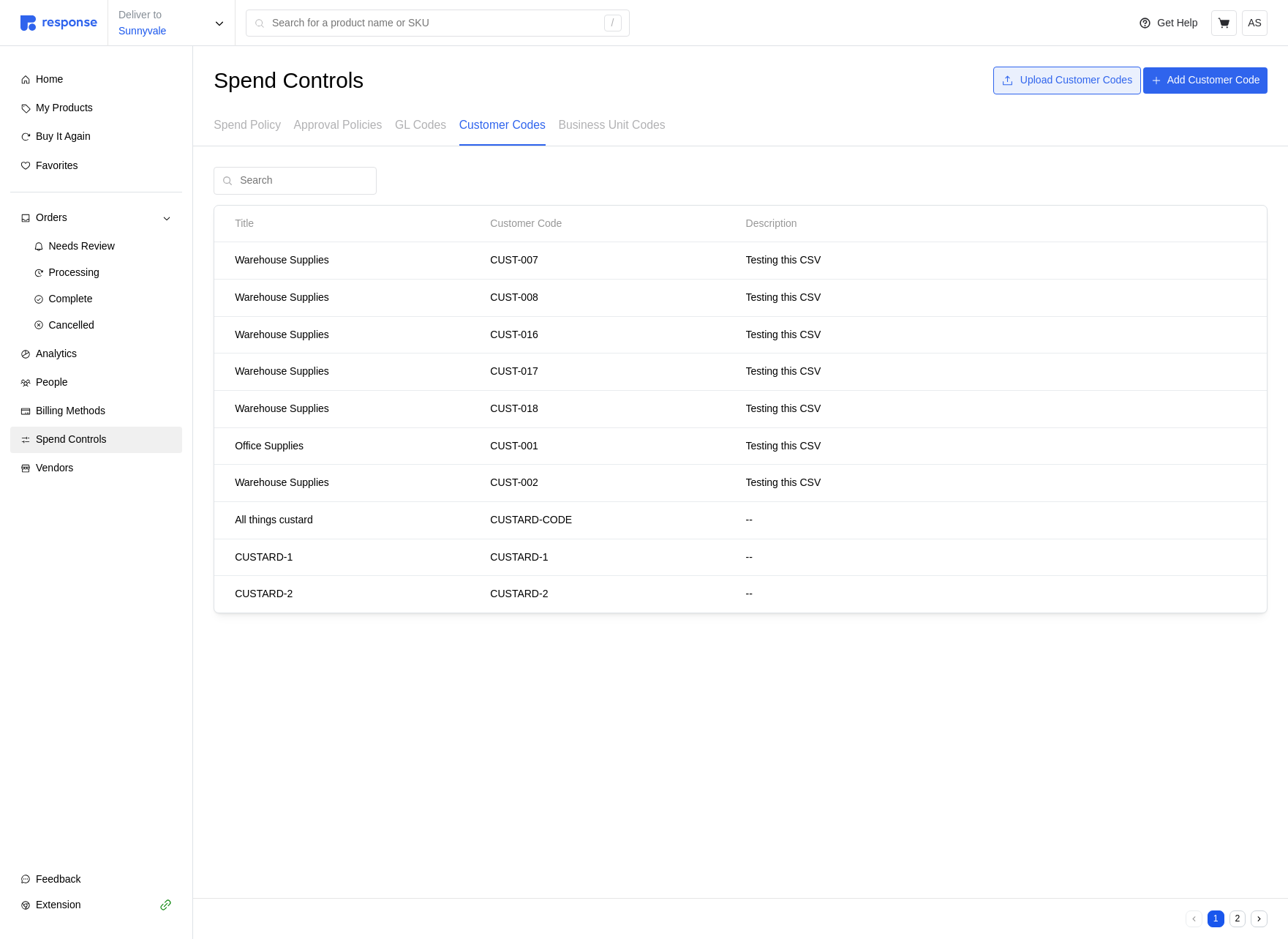
click at [1071, 78] on p "Upload Customer Codes" at bounding box center [1076, 80] width 112 height 16
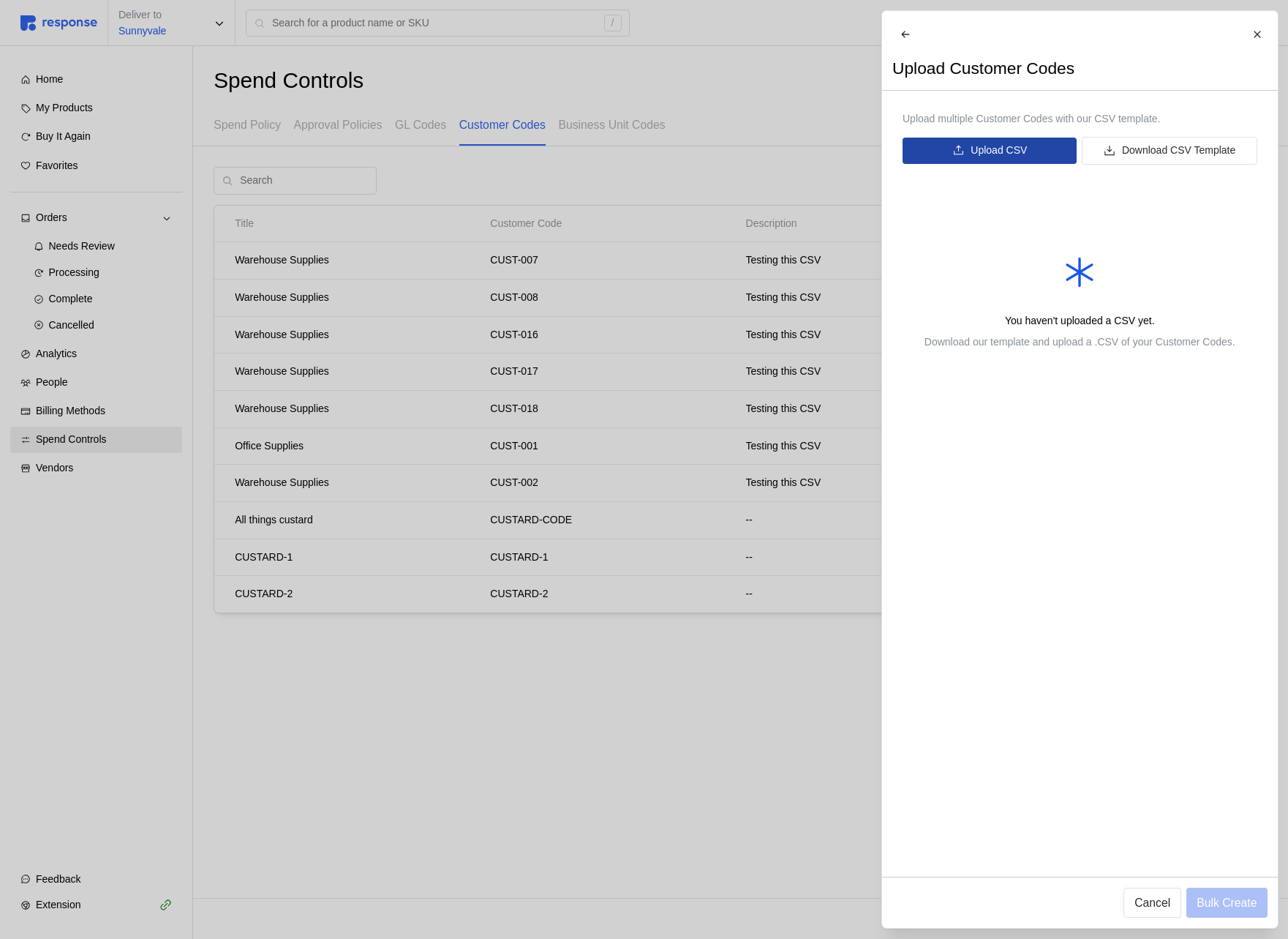
click at [1022, 158] on p "Upload CSV" at bounding box center [999, 150] width 56 height 16
click at [511, 389] on div at bounding box center [644, 470] width 1288 height 939
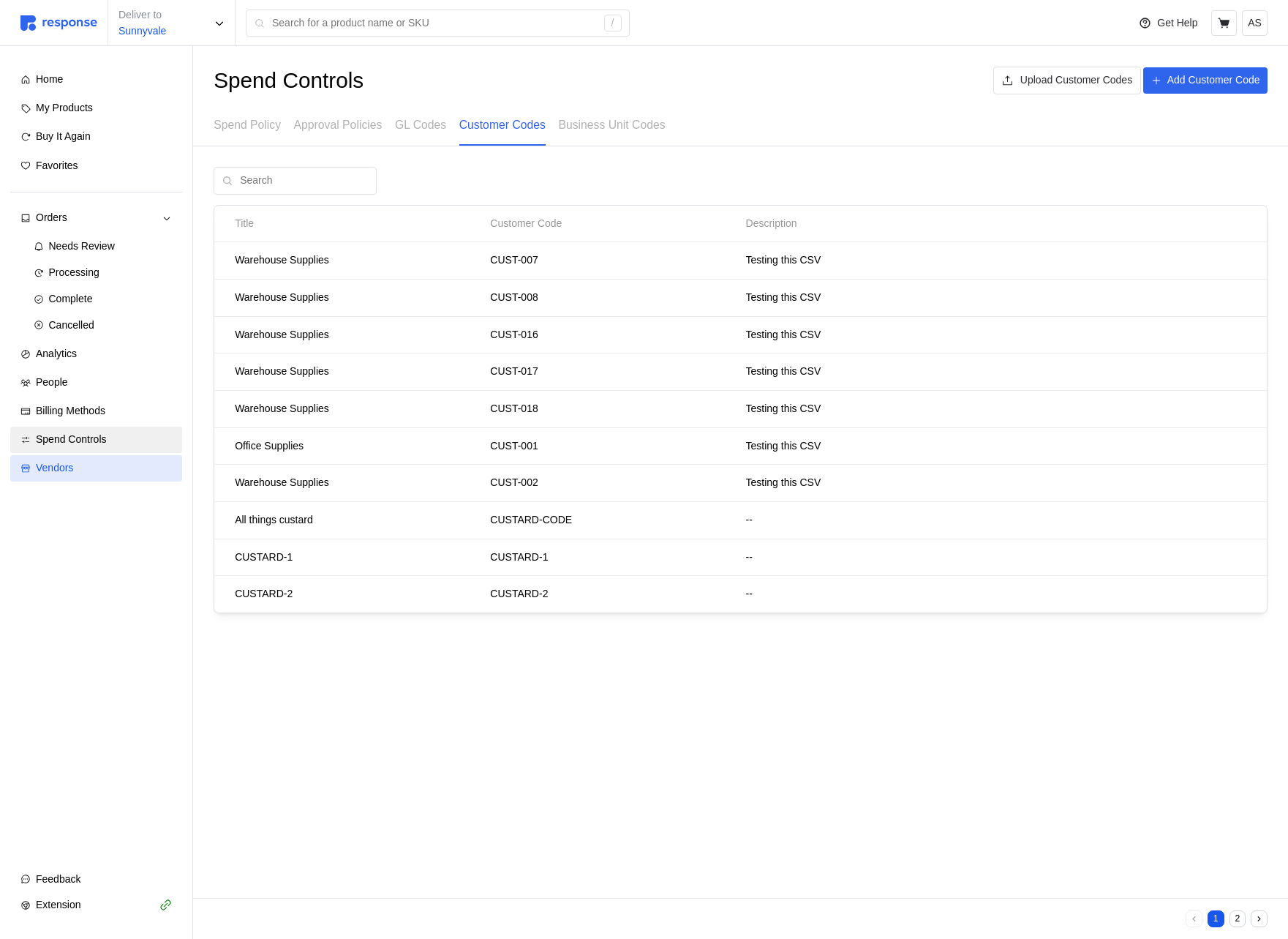
click at [107, 464] on div "Vendors" at bounding box center [103, 468] width 136 height 16
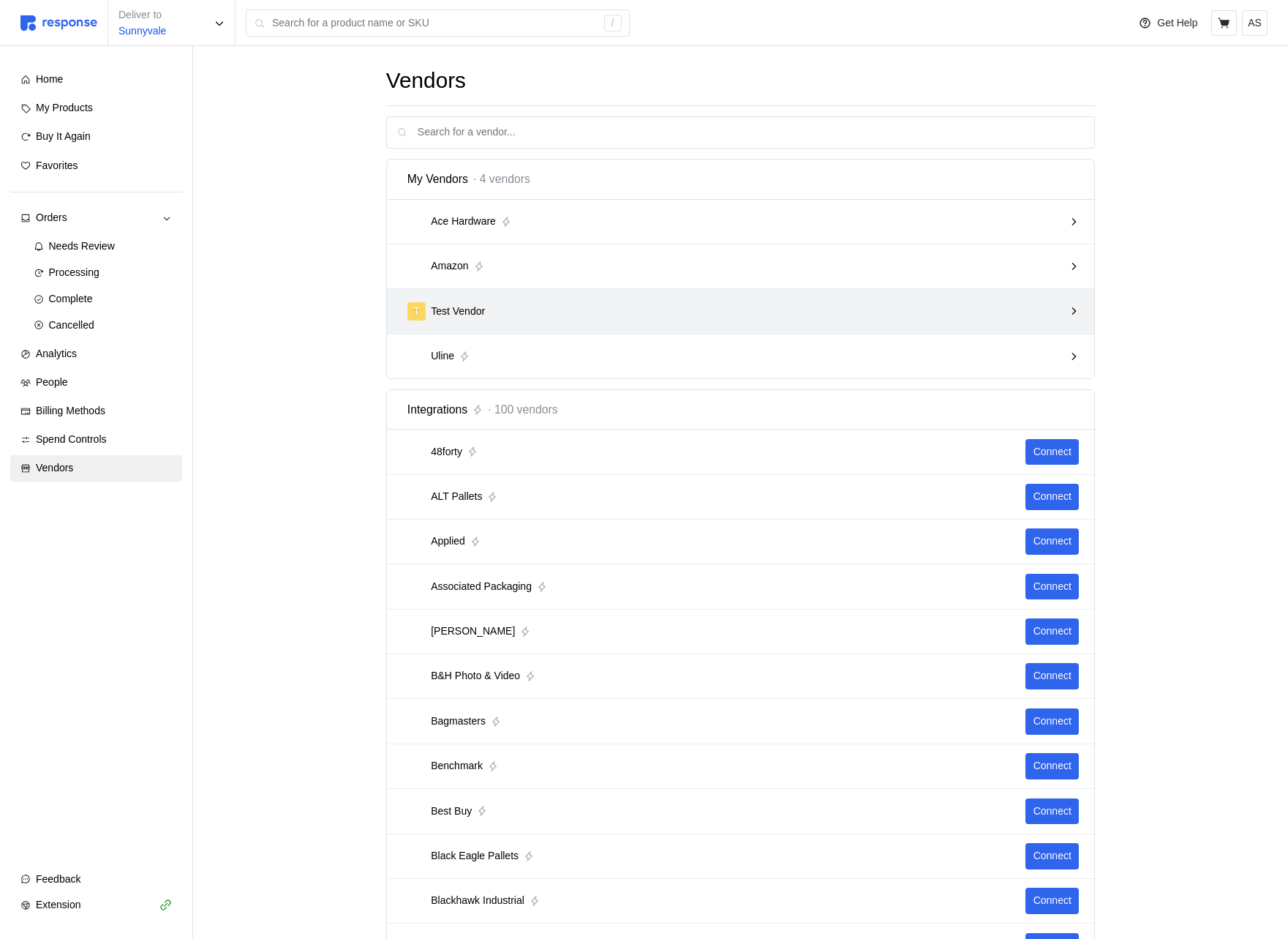
click at [519, 316] on div "T Test Vendor" at bounding box center [736, 312] width 657 height 19
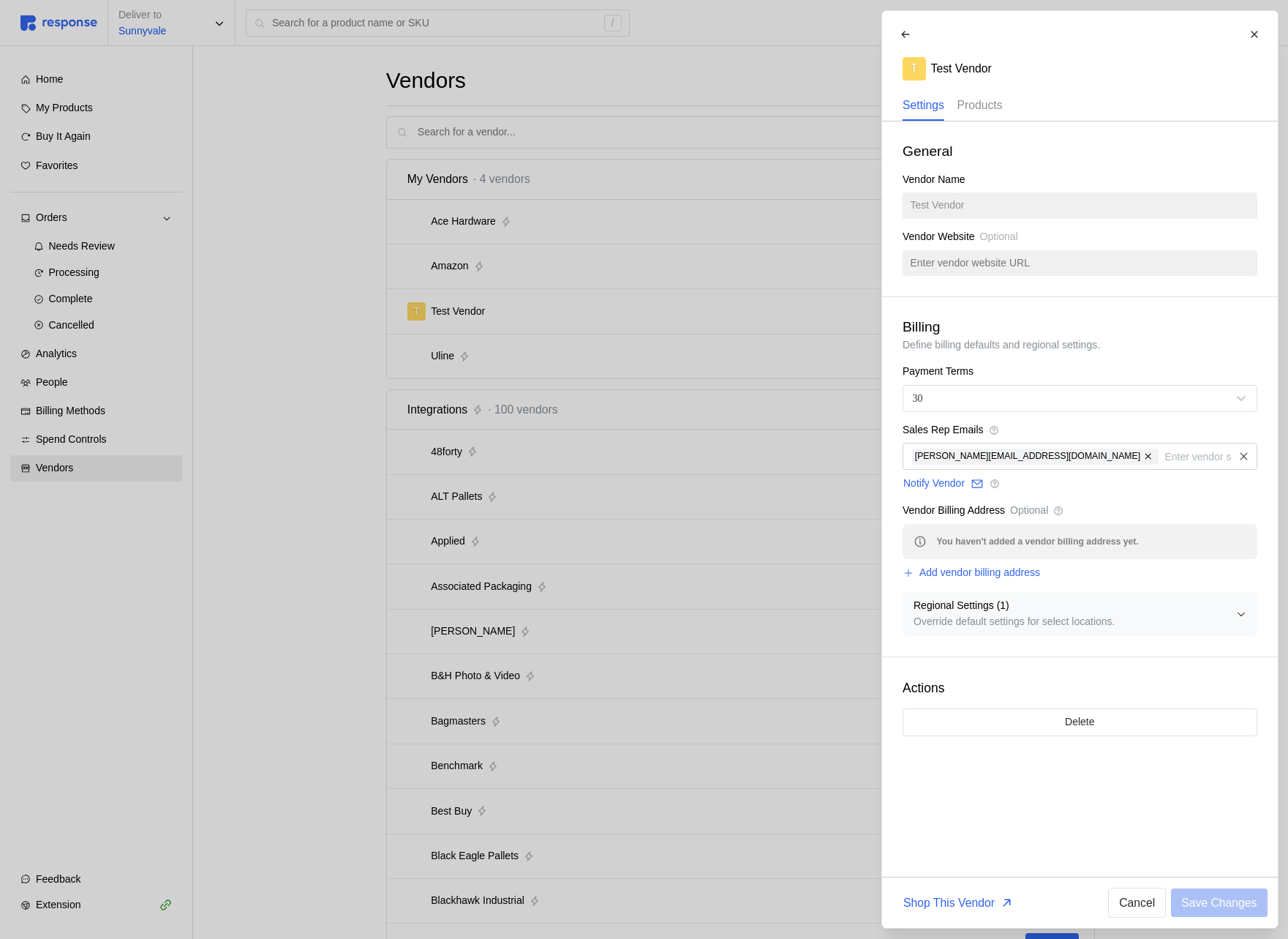
click at [980, 104] on p "Products" at bounding box center [980, 105] width 46 height 19
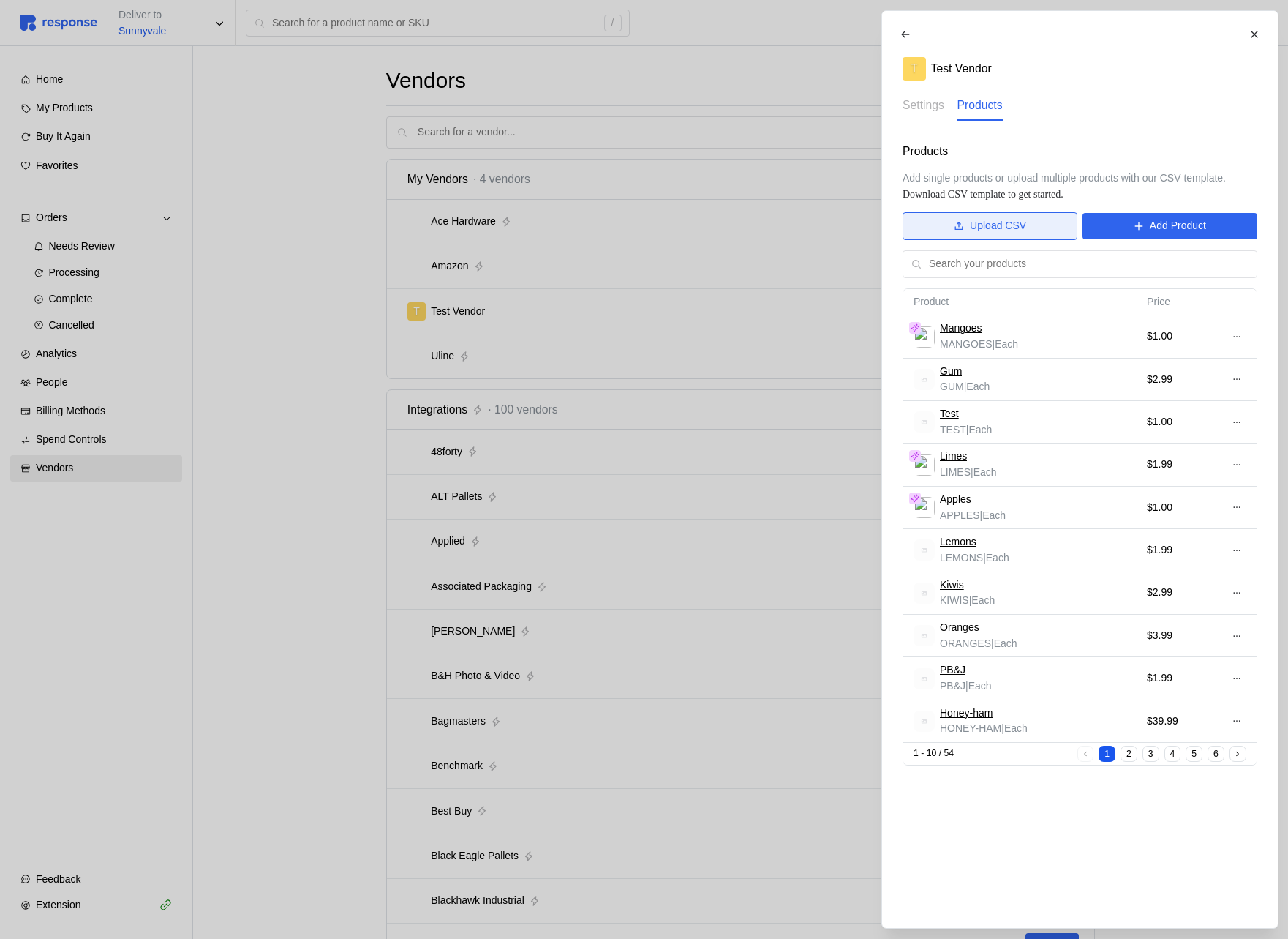
click at [972, 222] on p "Upload CSV" at bounding box center [998, 225] width 56 height 16
click at [1013, 221] on p "Upload CSV" at bounding box center [998, 225] width 56 height 16
click at [1008, 232] on p "Upload CSV" at bounding box center [998, 225] width 56 height 16
click at [1027, 232] on button "Upload CSV" at bounding box center [990, 225] width 175 height 28
click at [1161, 227] on p "Add Product" at bounding box center [1177, 225] width 56 height 16
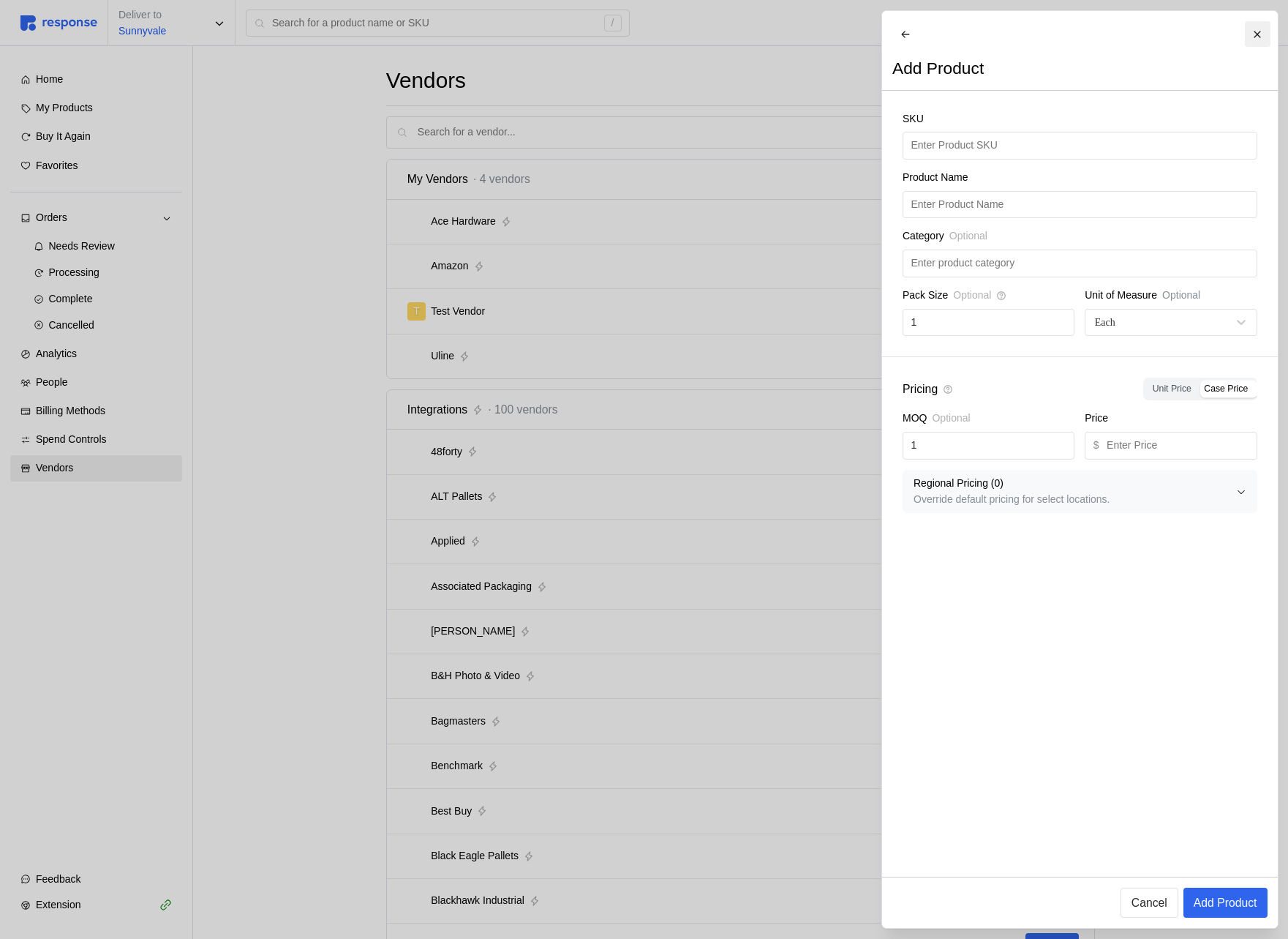
click at [1257, 34] on icon at bounding box center [1257, 34] width 7 height 7
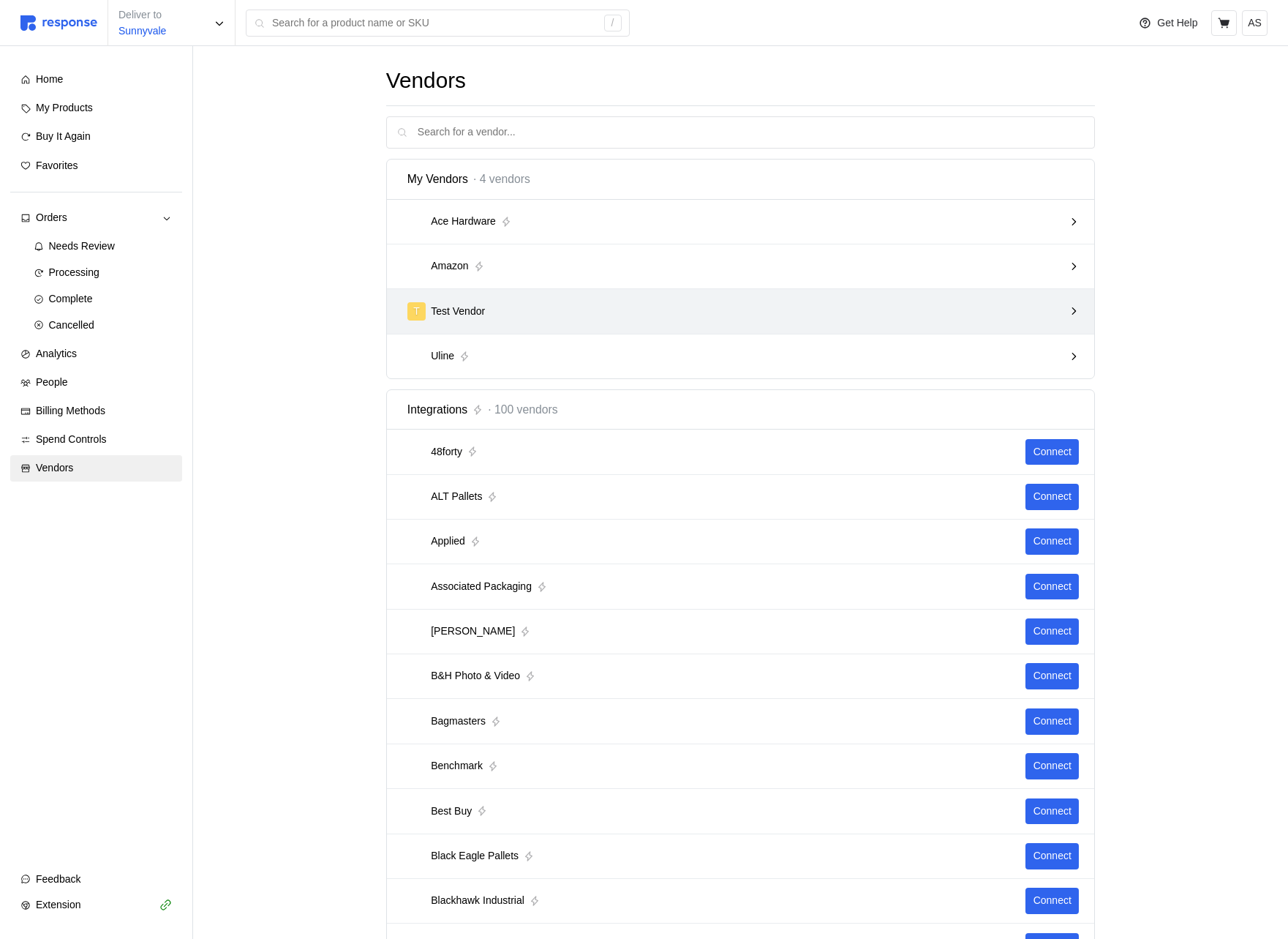
click at [774, 308] on div "T Test Vendor" at bounding box center [736, 312] width 657 height 19
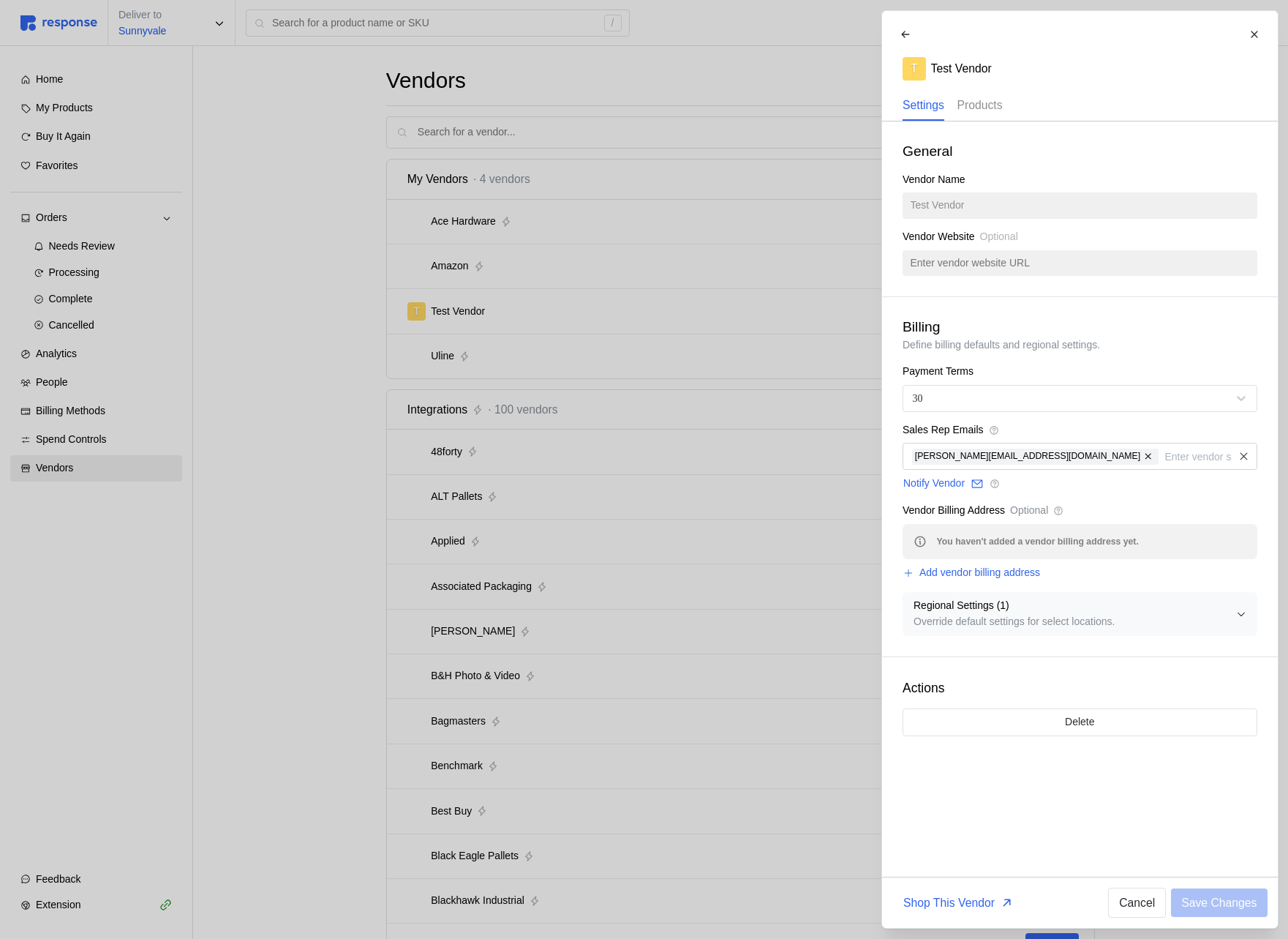
click at [972, 104] on p "Products" at bounding box center [980, 105] width 46 height 19
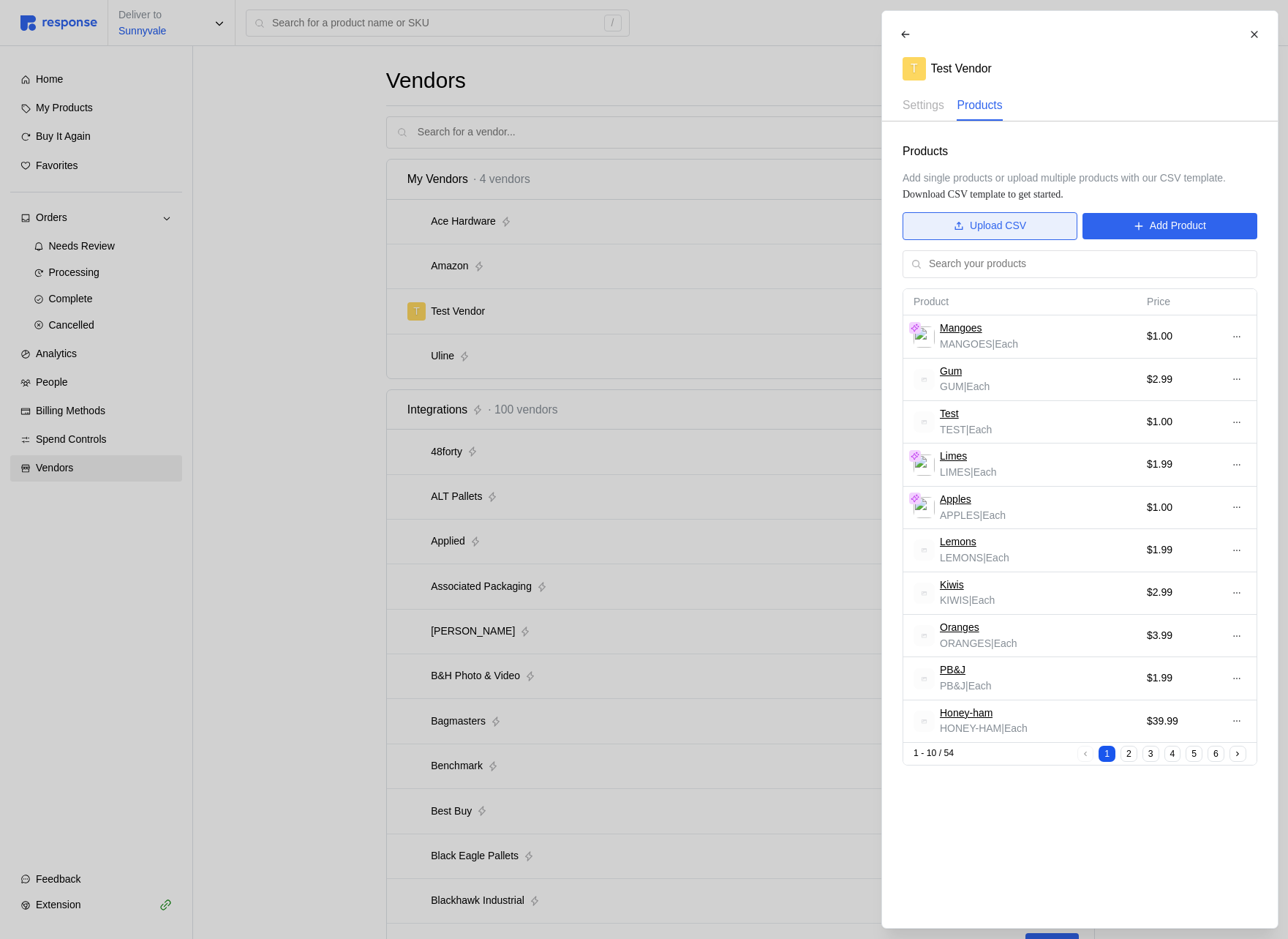
click at [1010, 225] on p "Upload CSV" at bounding box center [998, 225] width 56 height 16
click at [970, 224] on p "Upload CSV" at bounding box center [998, 225] width 56 height 16
drag, startPoint x: 904, startPoint y: 177, endPoint x: 1083, endPoint y: 173, distance: 179.0
click at [1083, 173] on span "Add single products or upload multiple products with our CSV template." at bounding box center [1064, 178] width 324 height 12
copy span "Add single products or upload multipl"
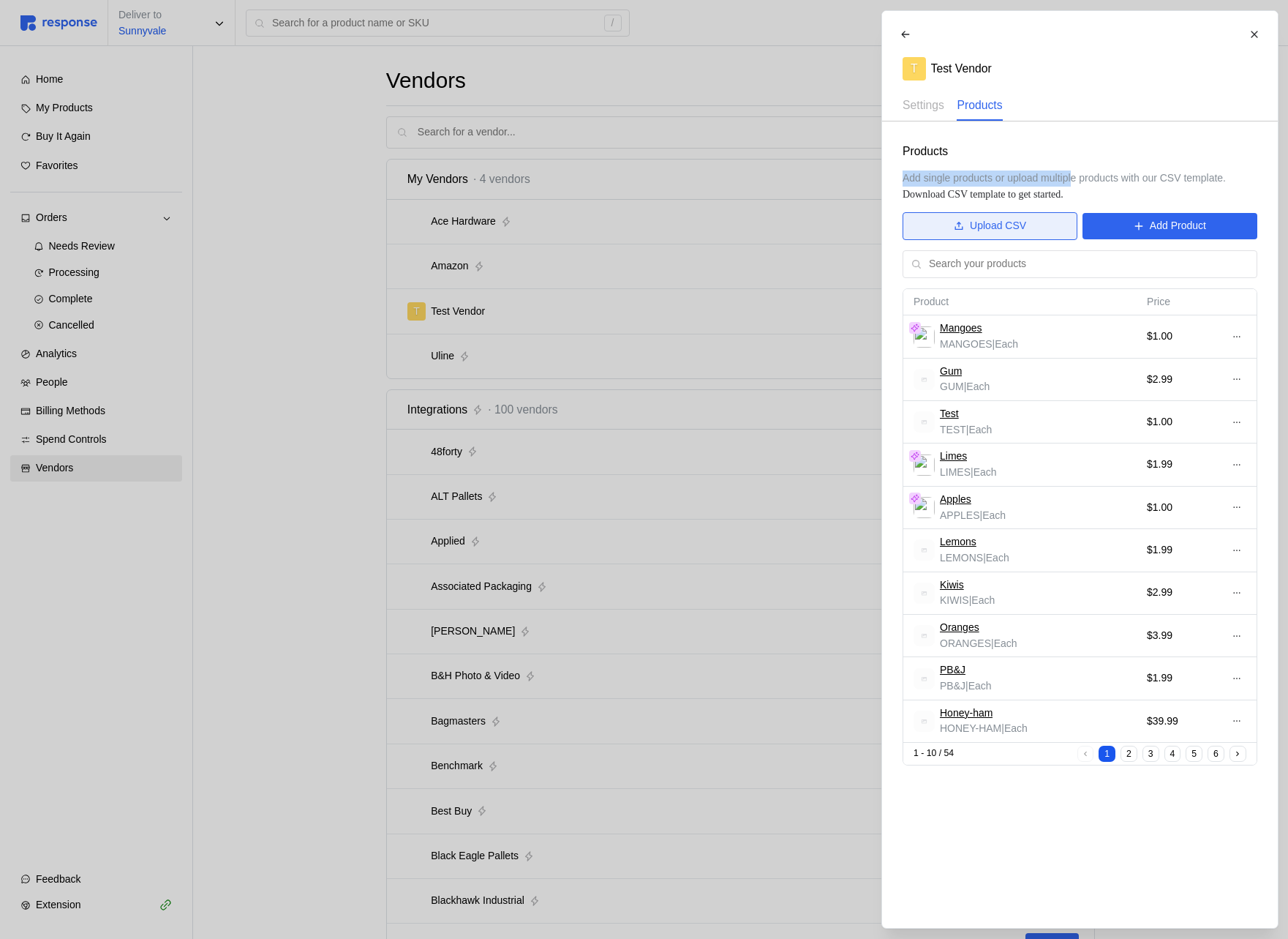
click at [975, 223] on p "Upload CSV" at bounding box center [998, 225] width 56 height 16
click at [1014, 217] on button "Upload CSV" at bounding box center [990, 225] width 175 height 28
click at [1004, 221] on p "Upload CSV" at bounding box center [998, 225] width 56 height 16
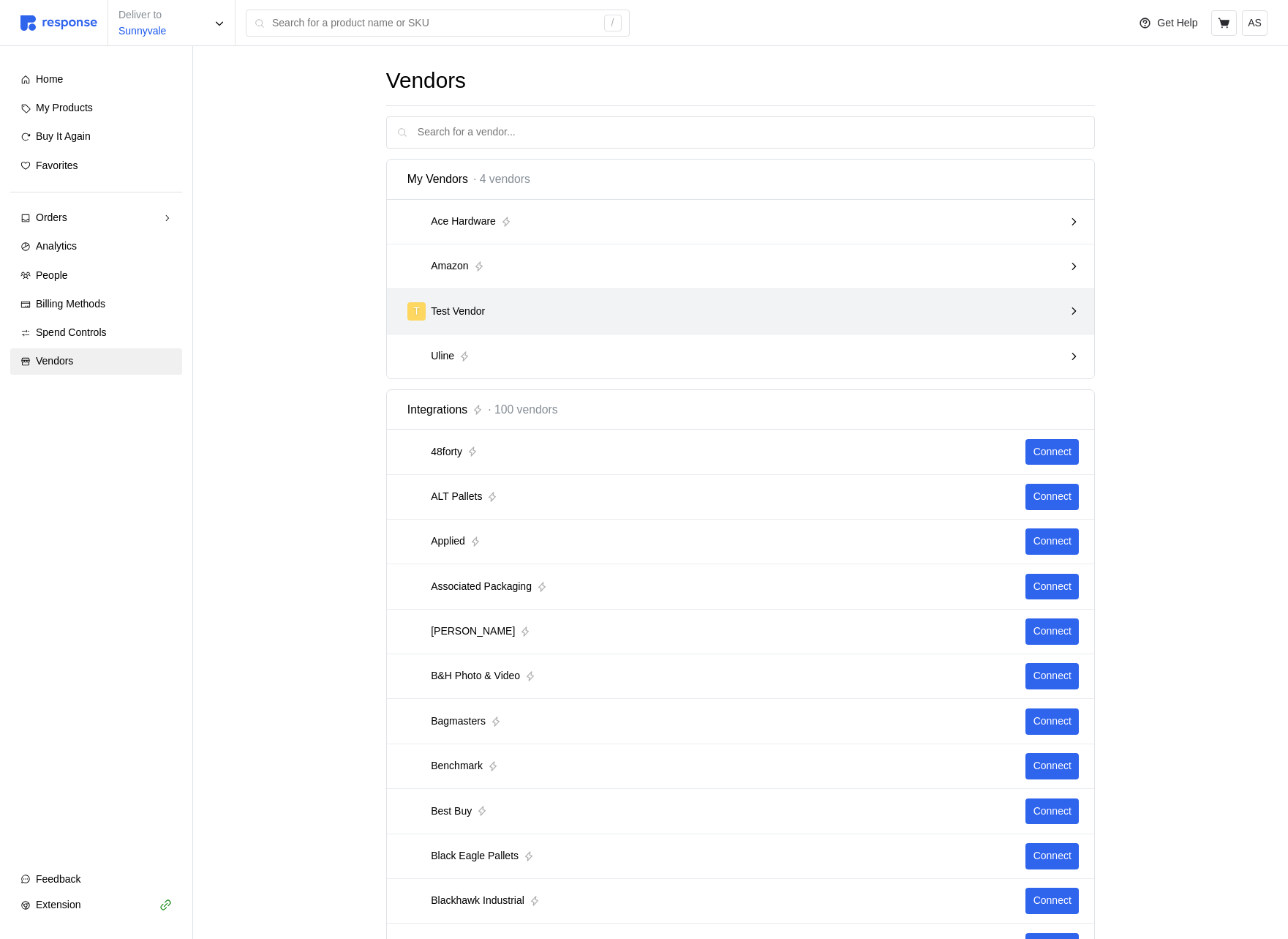
click at [523, 317] on div "T Test Vendor" at bounding box center [736, 312] width 657 height 19
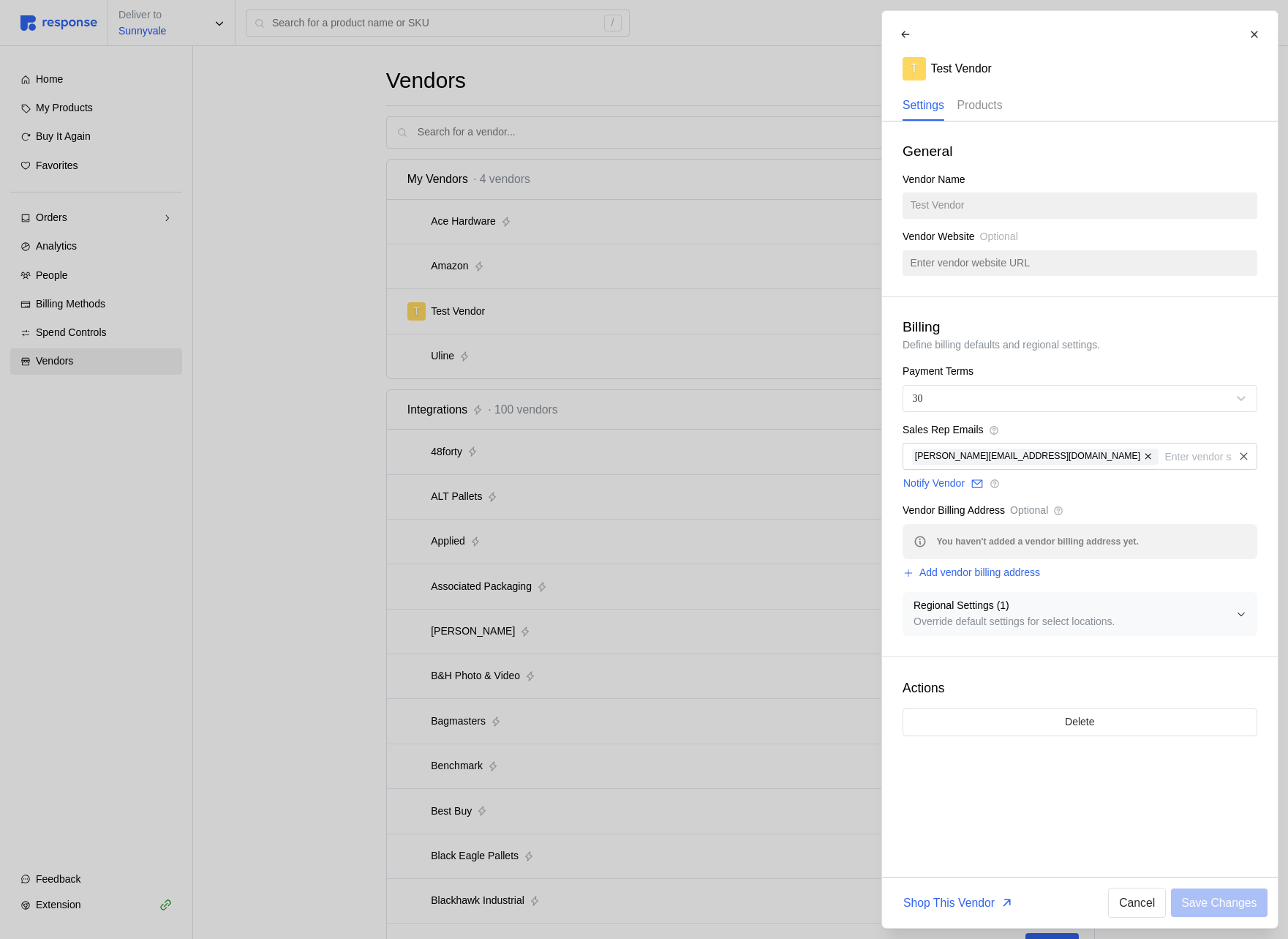
click at [993, 104] on p "Products" at bounding box center [980, 105] width 46 height 19
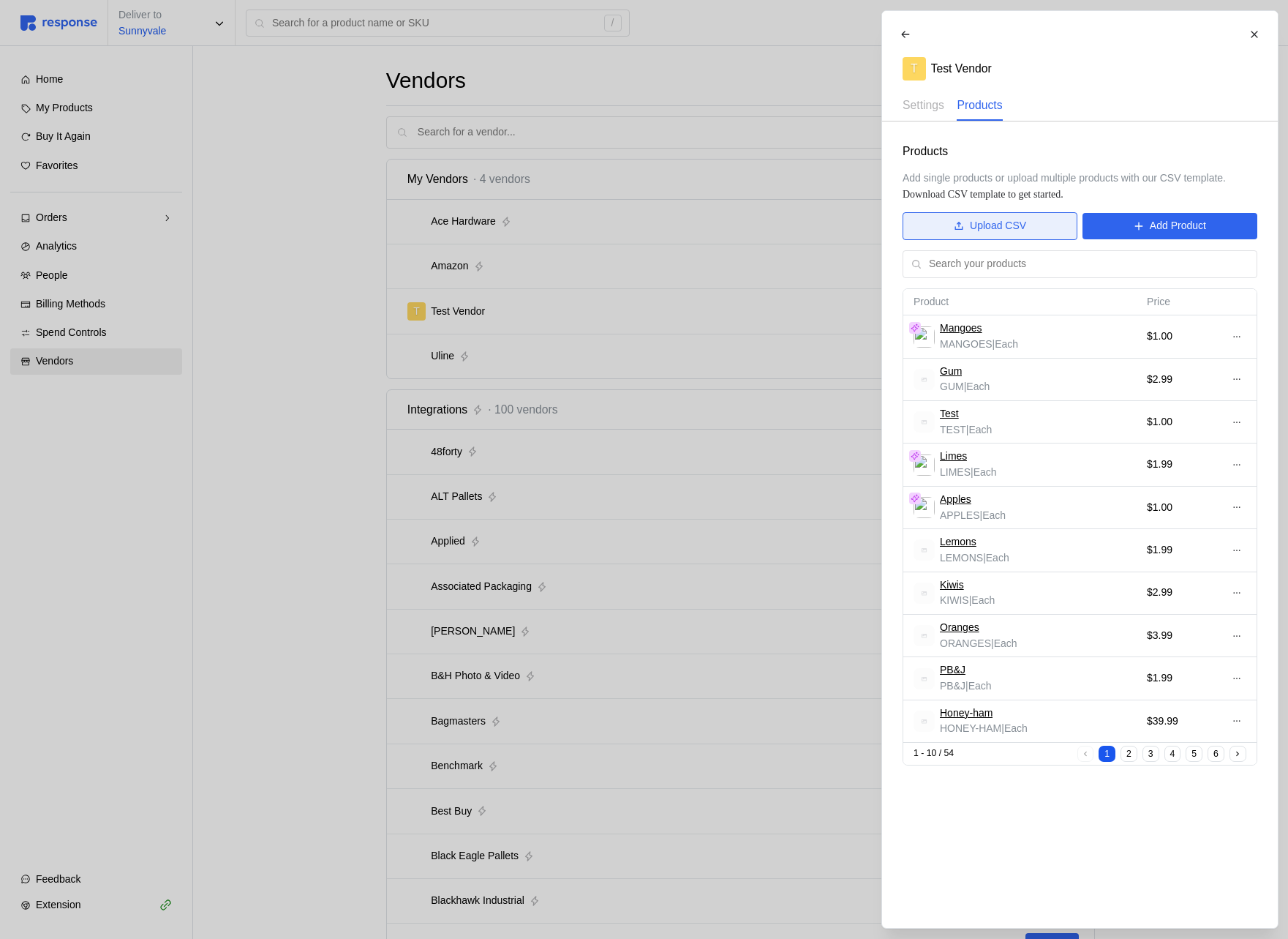
click at [962, 219] on button "Upload CSV" at bounding box center [990, 225] width 175 height 28
click at [995, 225] on p "Upload CSV" at bounding box center [998, 225] width 56 height 16
click at [372, 232] on div at bounding box center [644, 470] width 1288 height 939
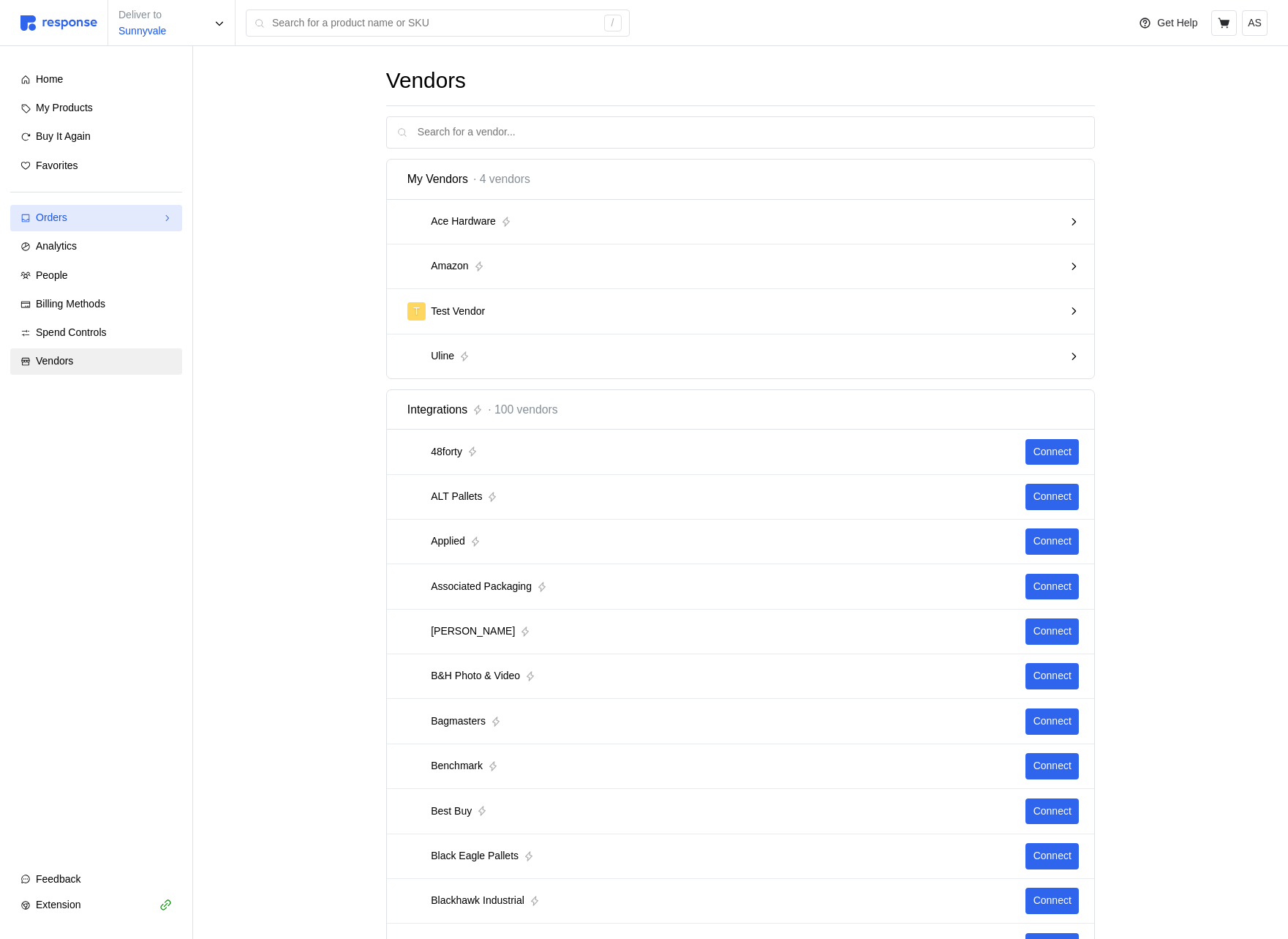
click at [153, 227] on link "Orders" at bounding box center [96, 218] width 172 height 26
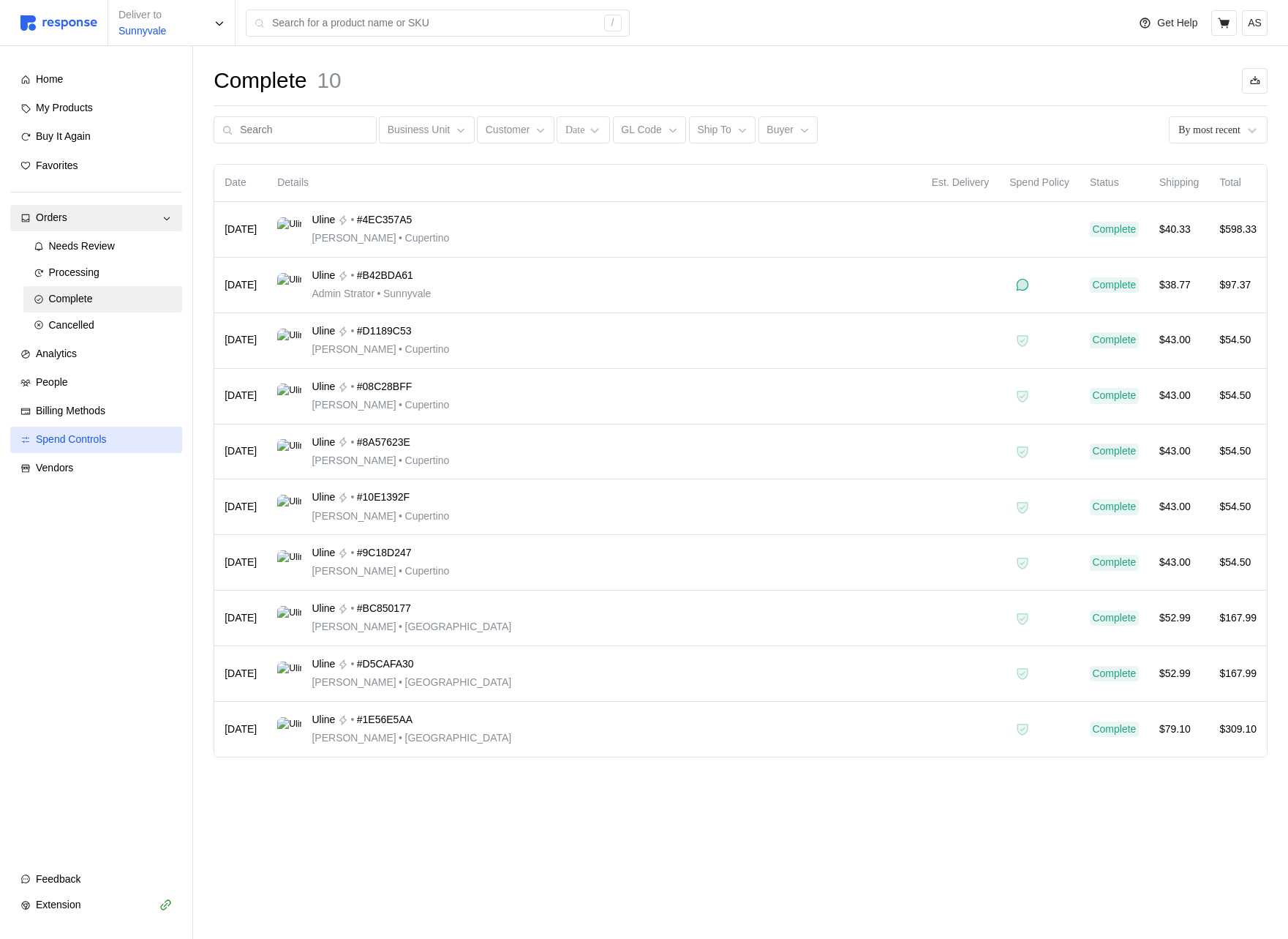
click at [84, 438] on span "Spend Controls" at bounding box center [71, 439] width 71 height 12
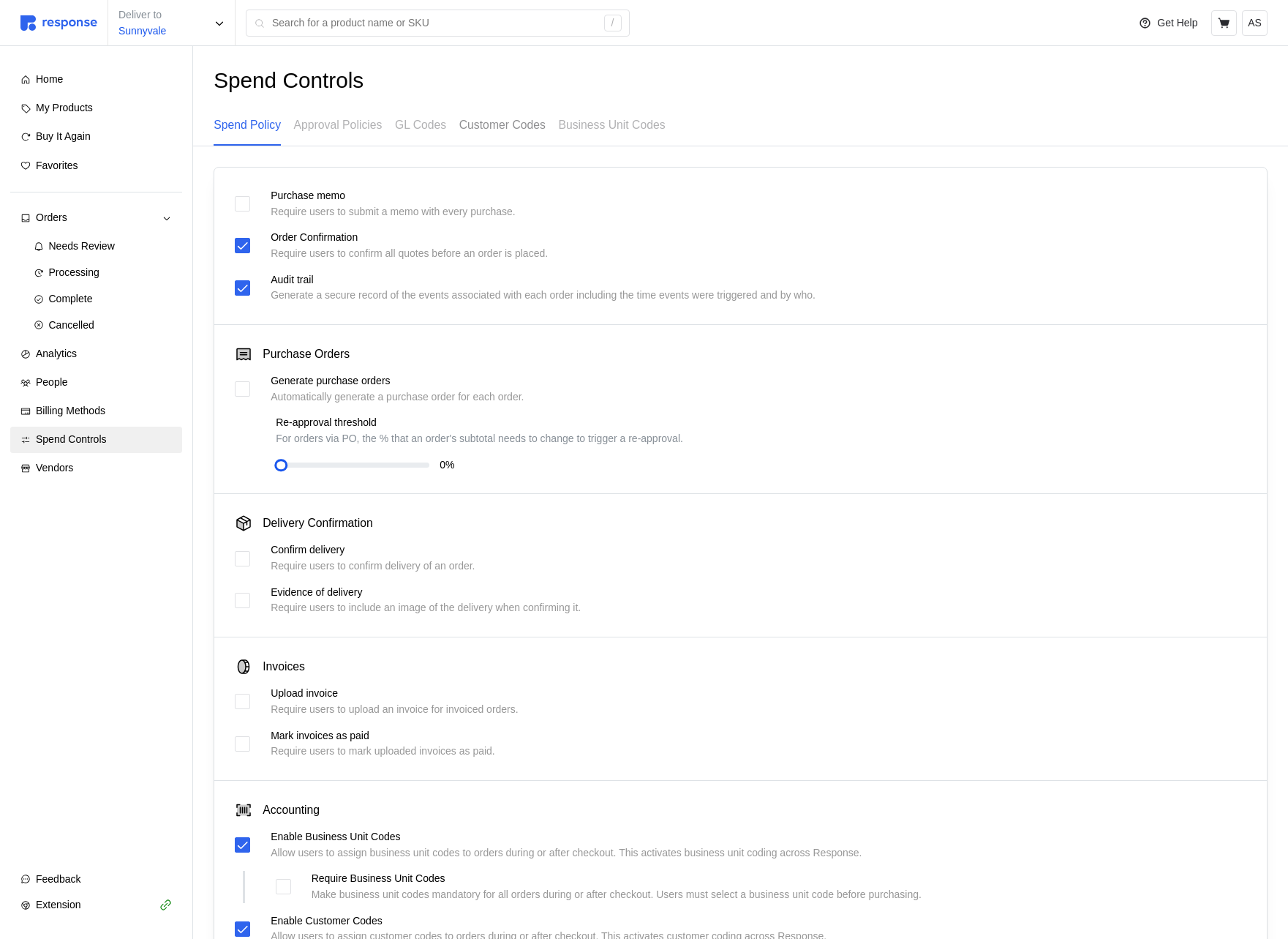
click at [543, 125] on p "Customer Codes" at bounding box center [502, 125] width 86 height 19
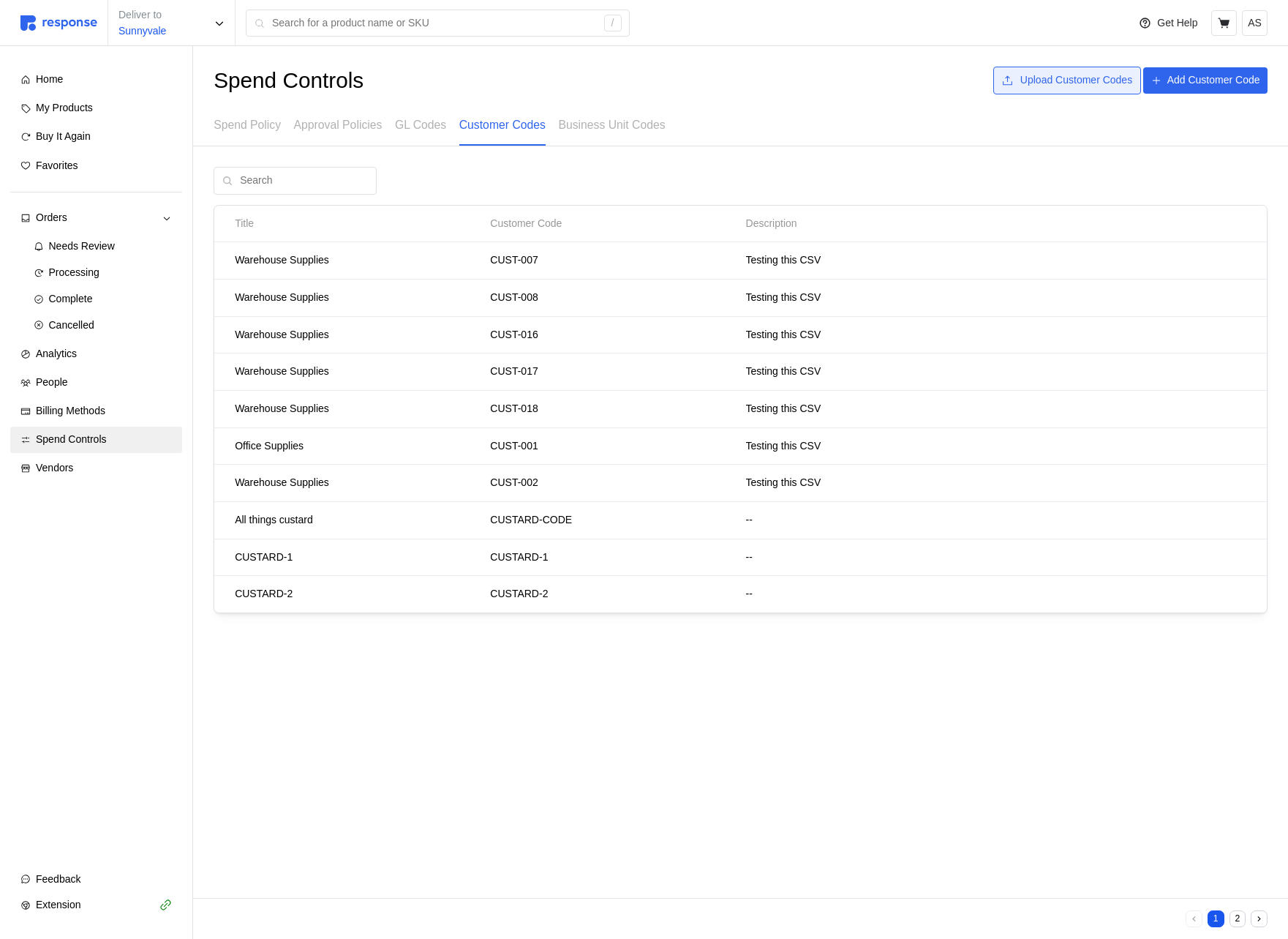
click at [1091, 79] on p "Upload Customer Codes" at bounding box center [1076, 80] width 112 height 16
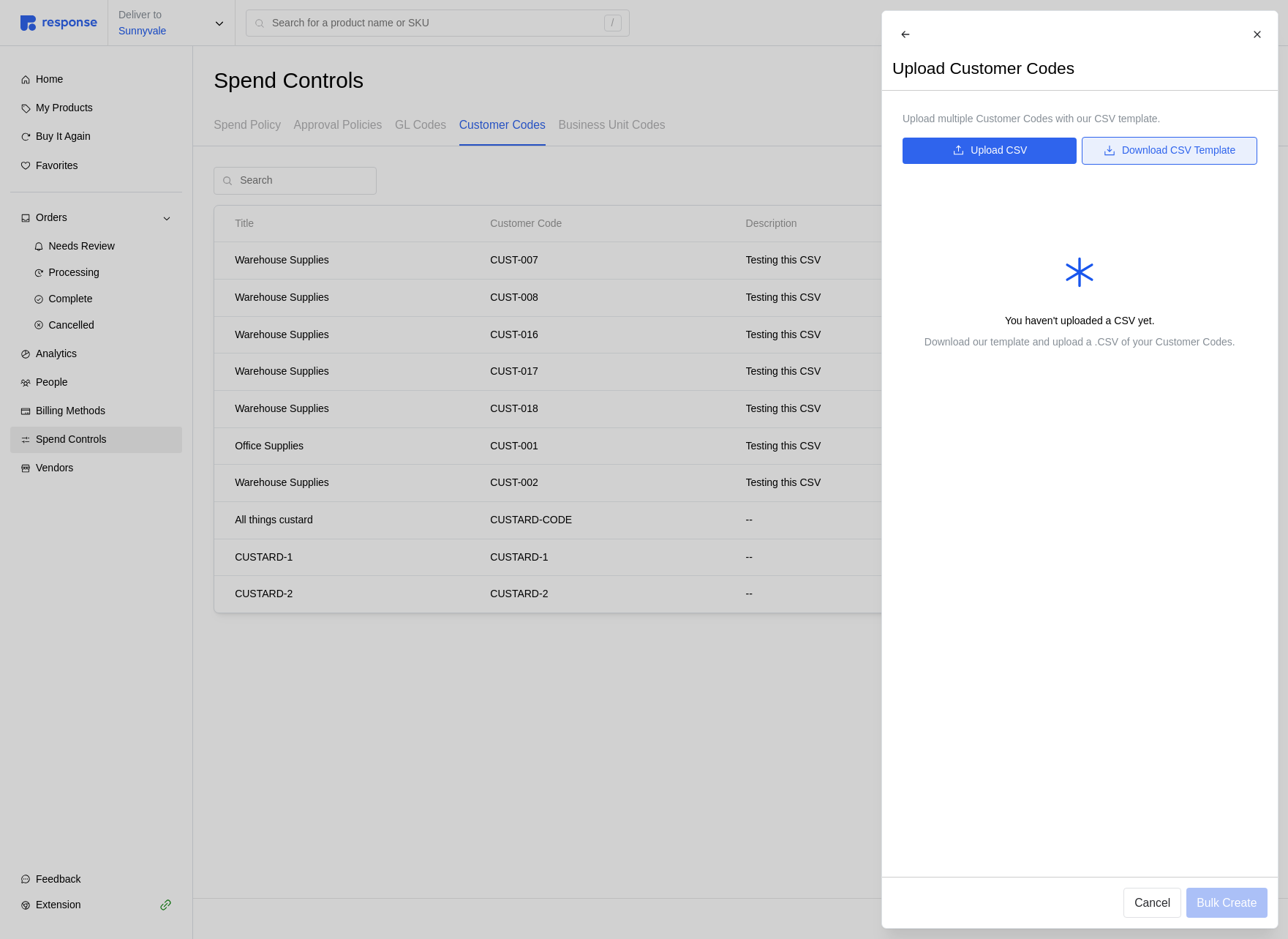
click at [1147, 158] on p "Download CSV Template" at bounding box center [1178, 150] width 114 height 16
click at [1030, 164] on button "Upload CSV" at bounding box center [989, 150] width 174 height 26
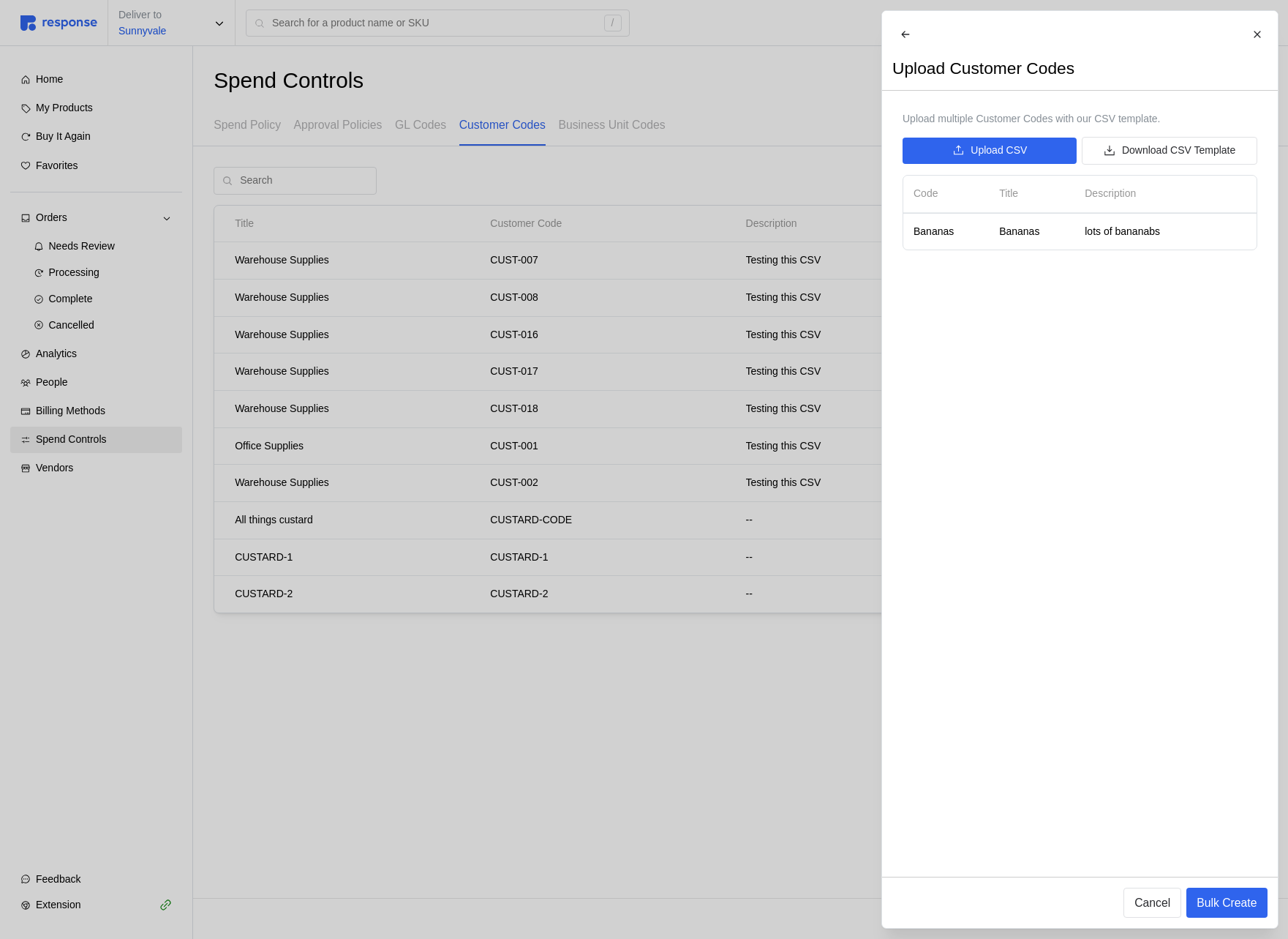
click at [158, 419] on div at bounding box center [644, 470] width 1288 height 939
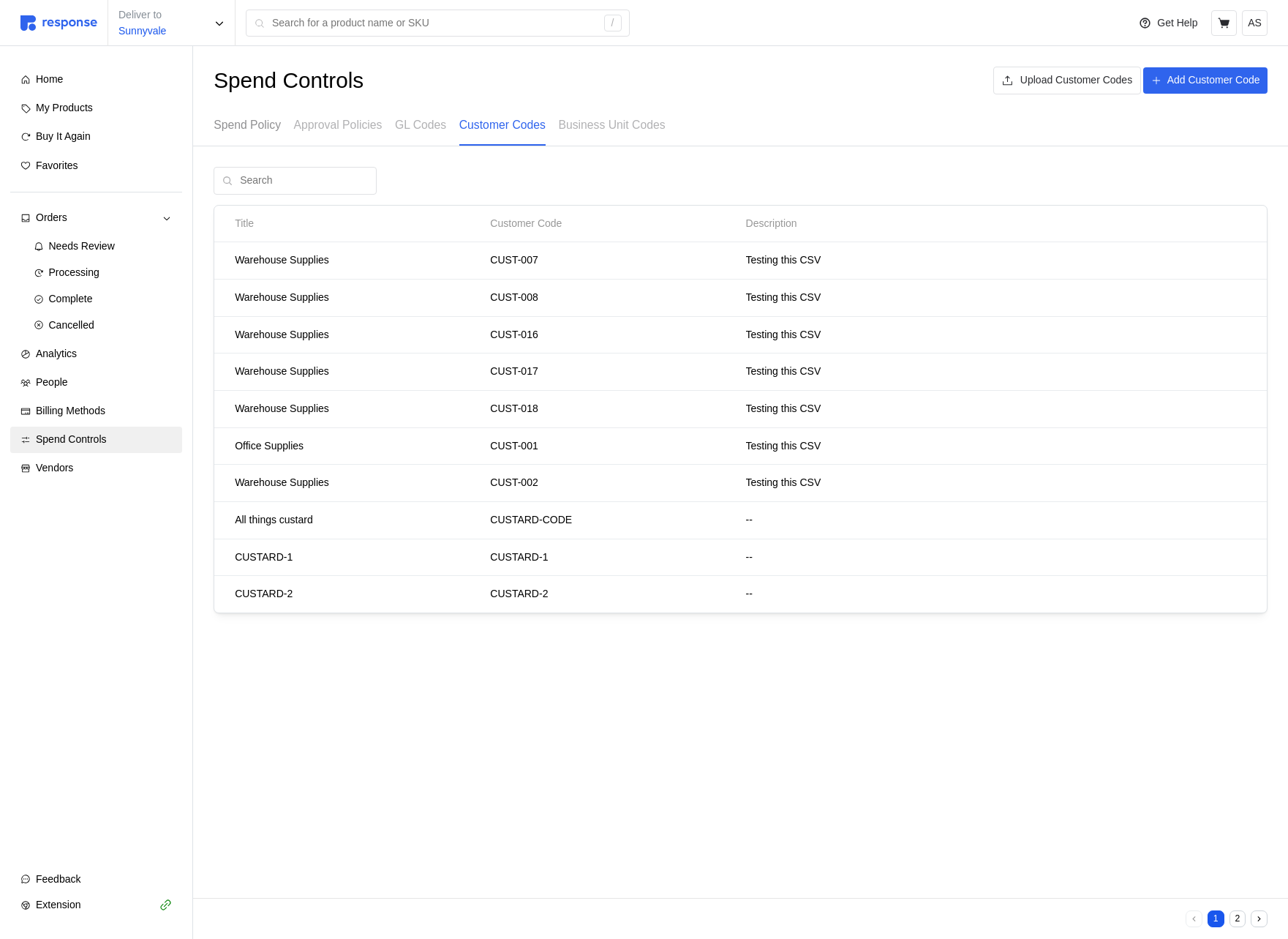
click at [265, 134] on div "Spend Policy" at bounding box center [247, 125] width 67 height 40
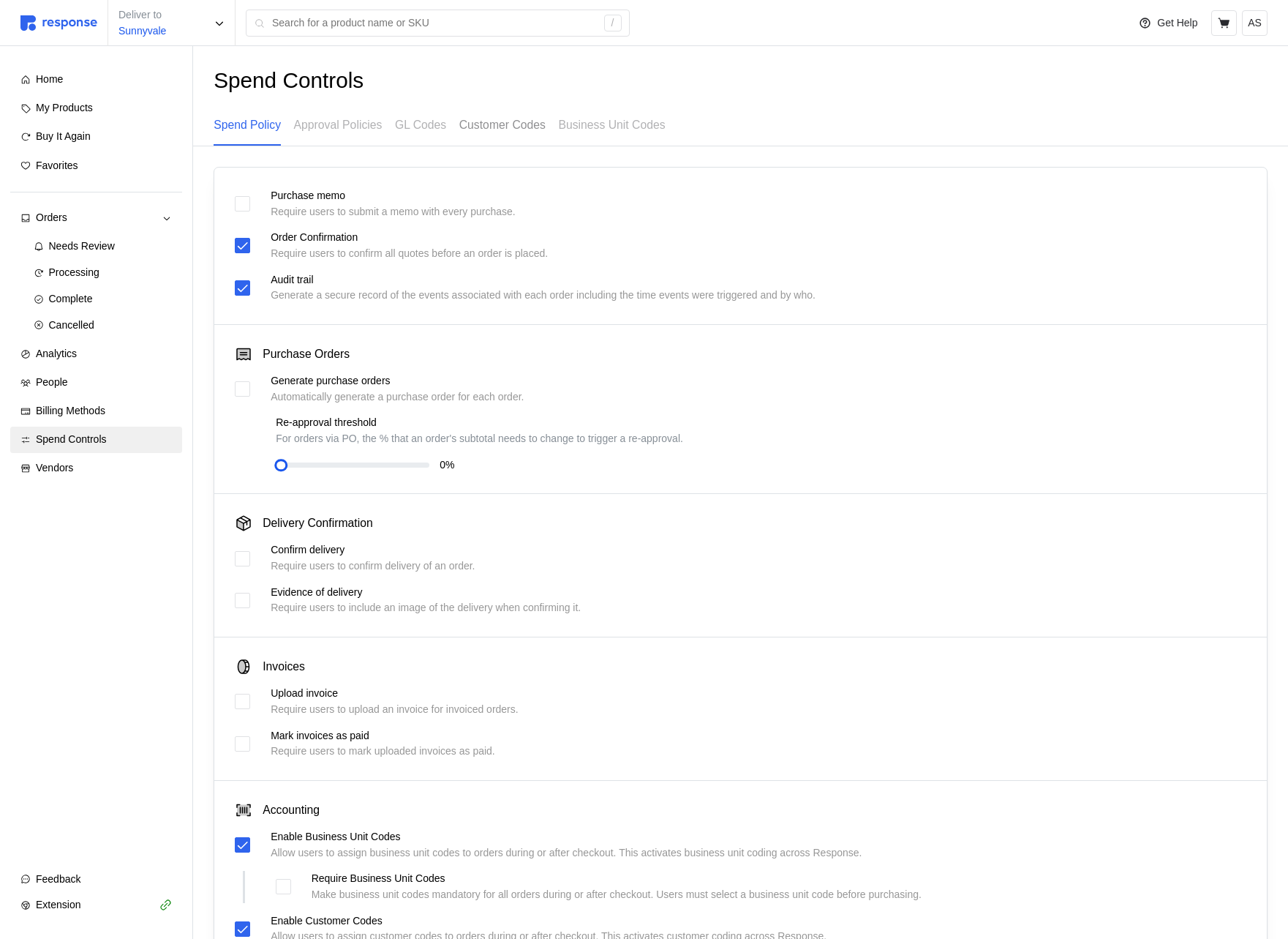
click at [514, 131] on p "Customer Codes" at bounding box center [502, 125] width 86 height 19
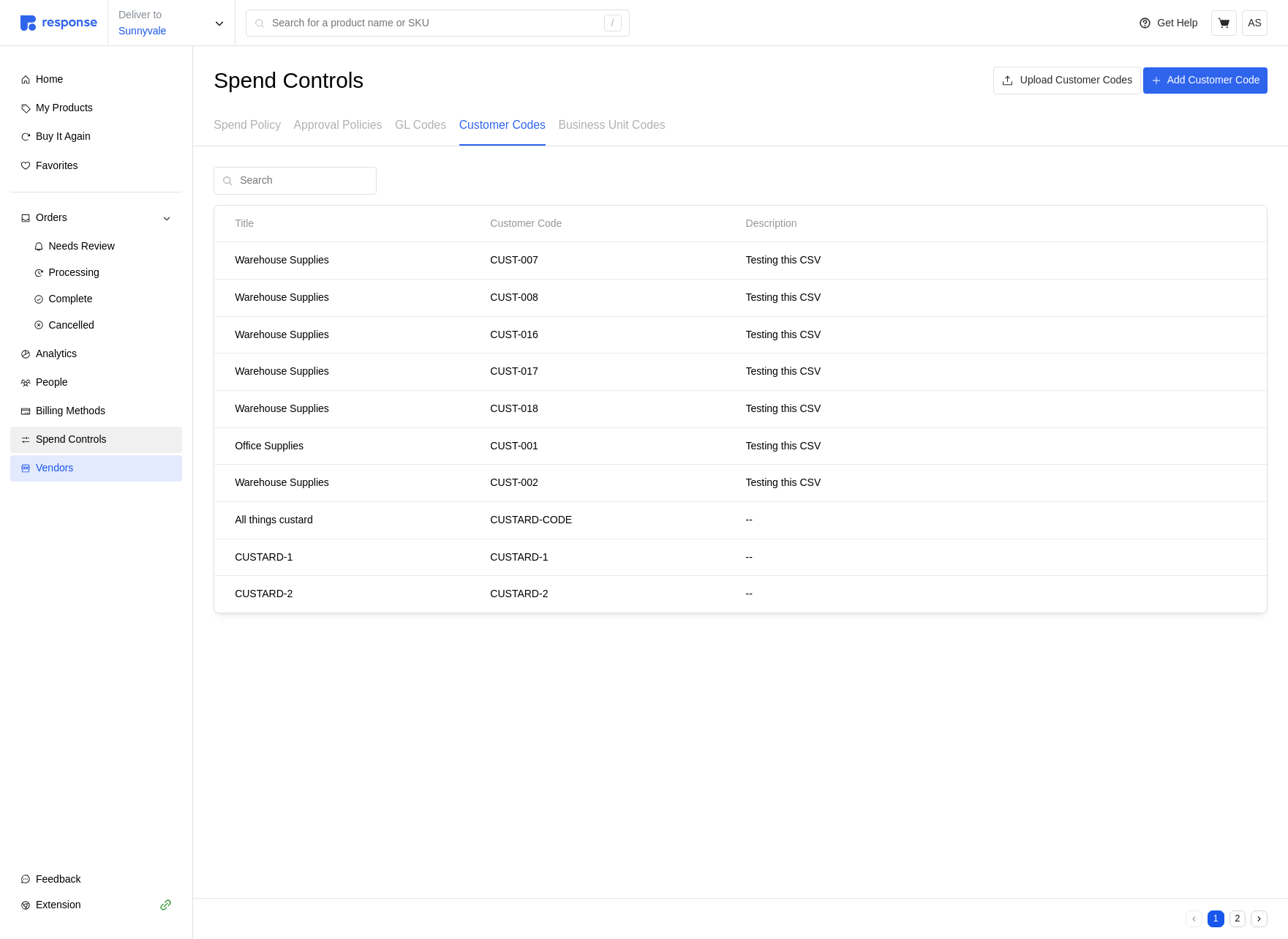
click at [120, 463] on div "Vendors" at bounding box center [103, 468] width 136 height 16
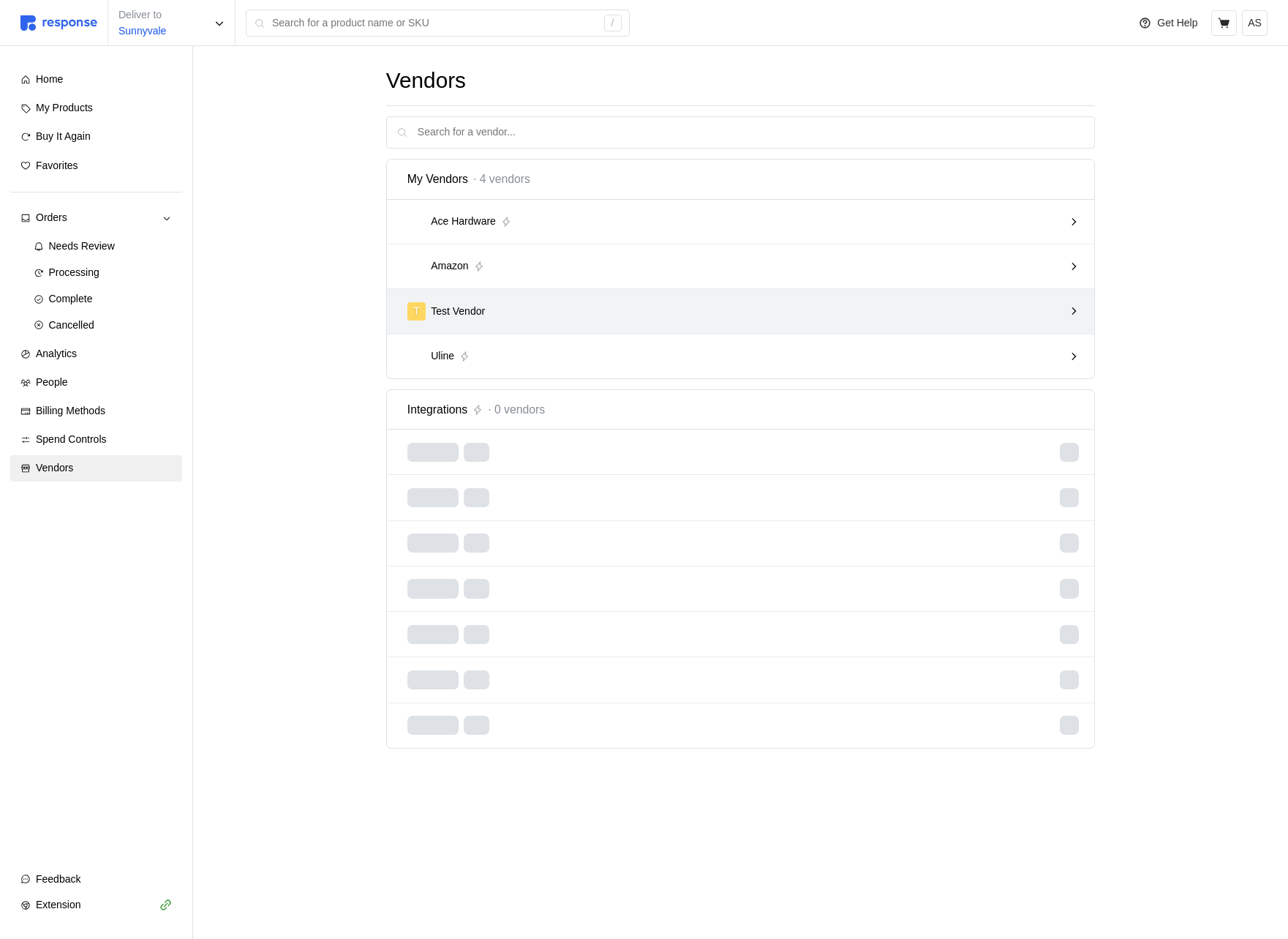
click at [598, 327] on div "T Test Vendor" at bounding box center [741, 311] width 708 height 45
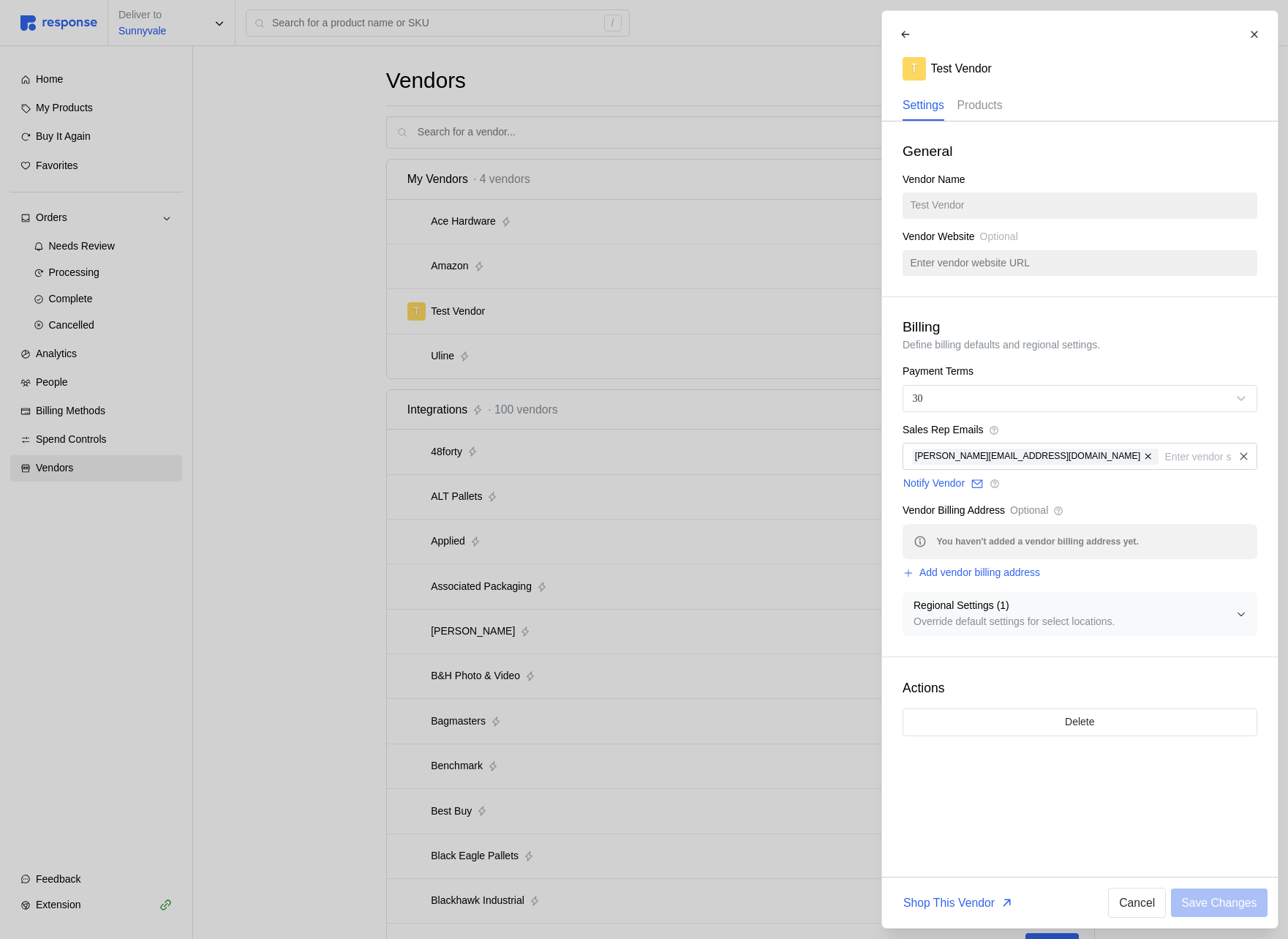
click at [988, 115] on div "Products" at bounding box center [980, 105] width 46 height 30
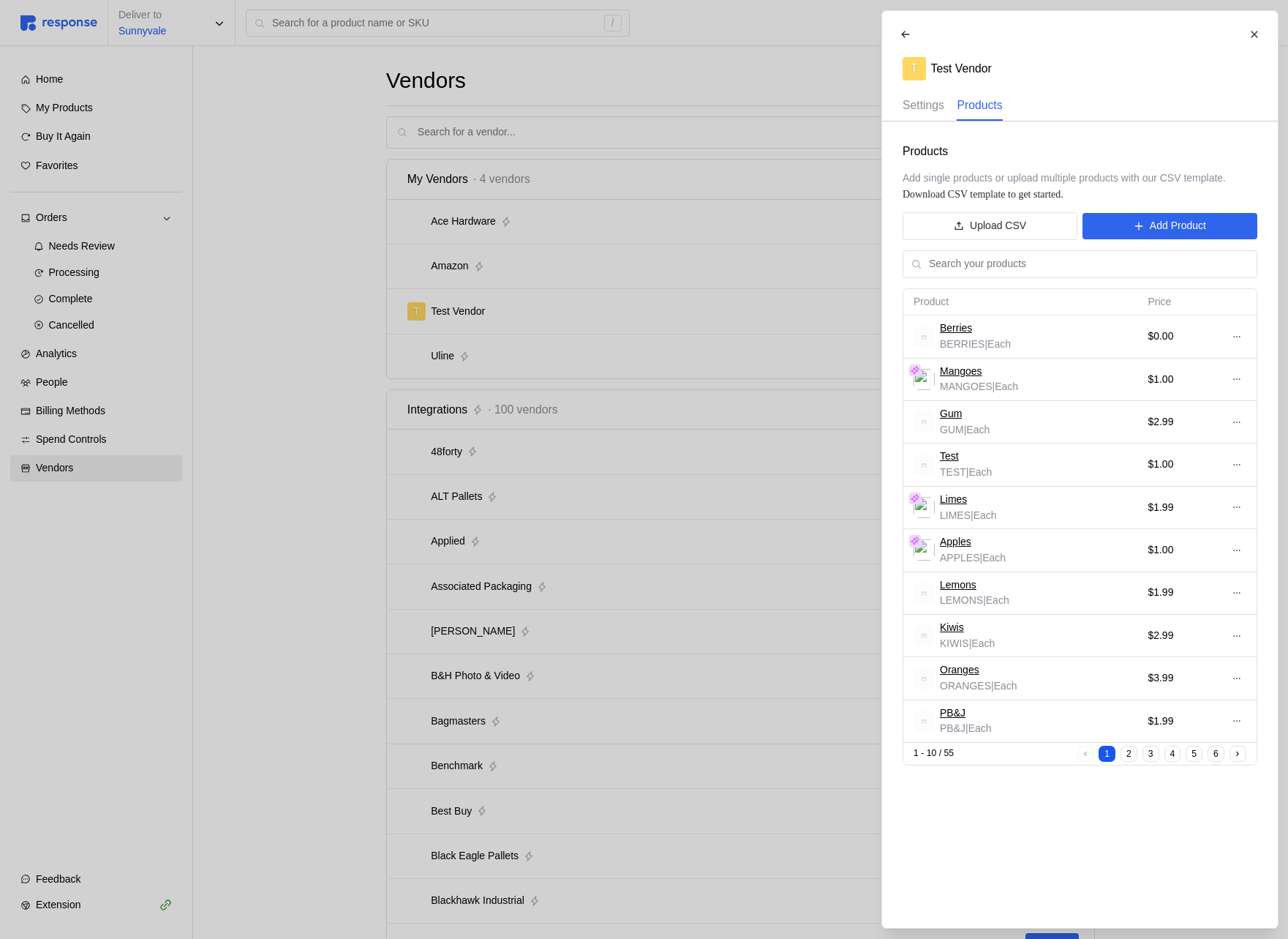
click at [929, 109] on p "Settings" at bounding box center [923, 105] width 42 height 19
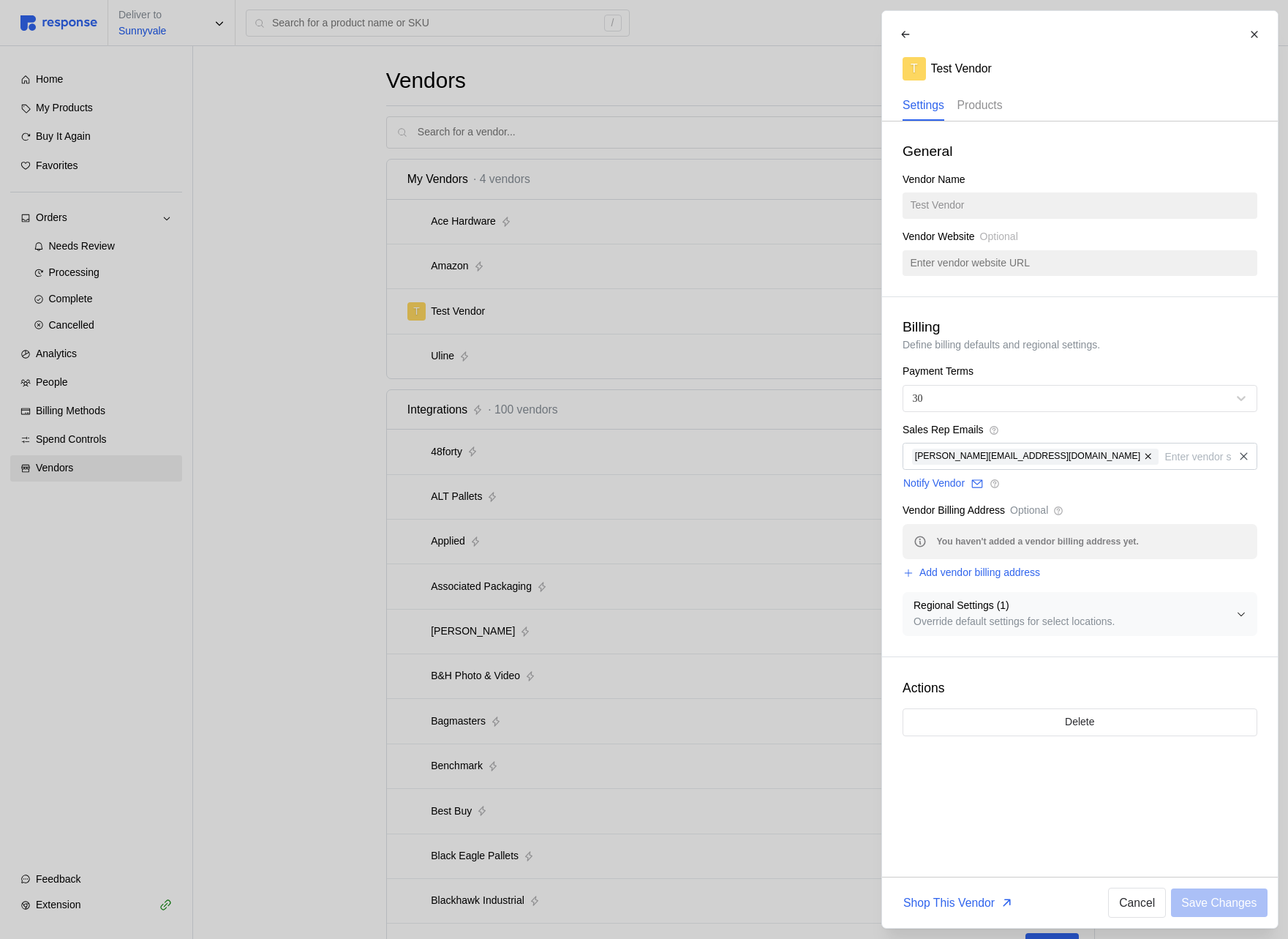
click at [1002, 104] on p "Products" at bounding box center [980, 105] width 46 height 19
